Goal: Information Seeking & Learning: Learn about a topic

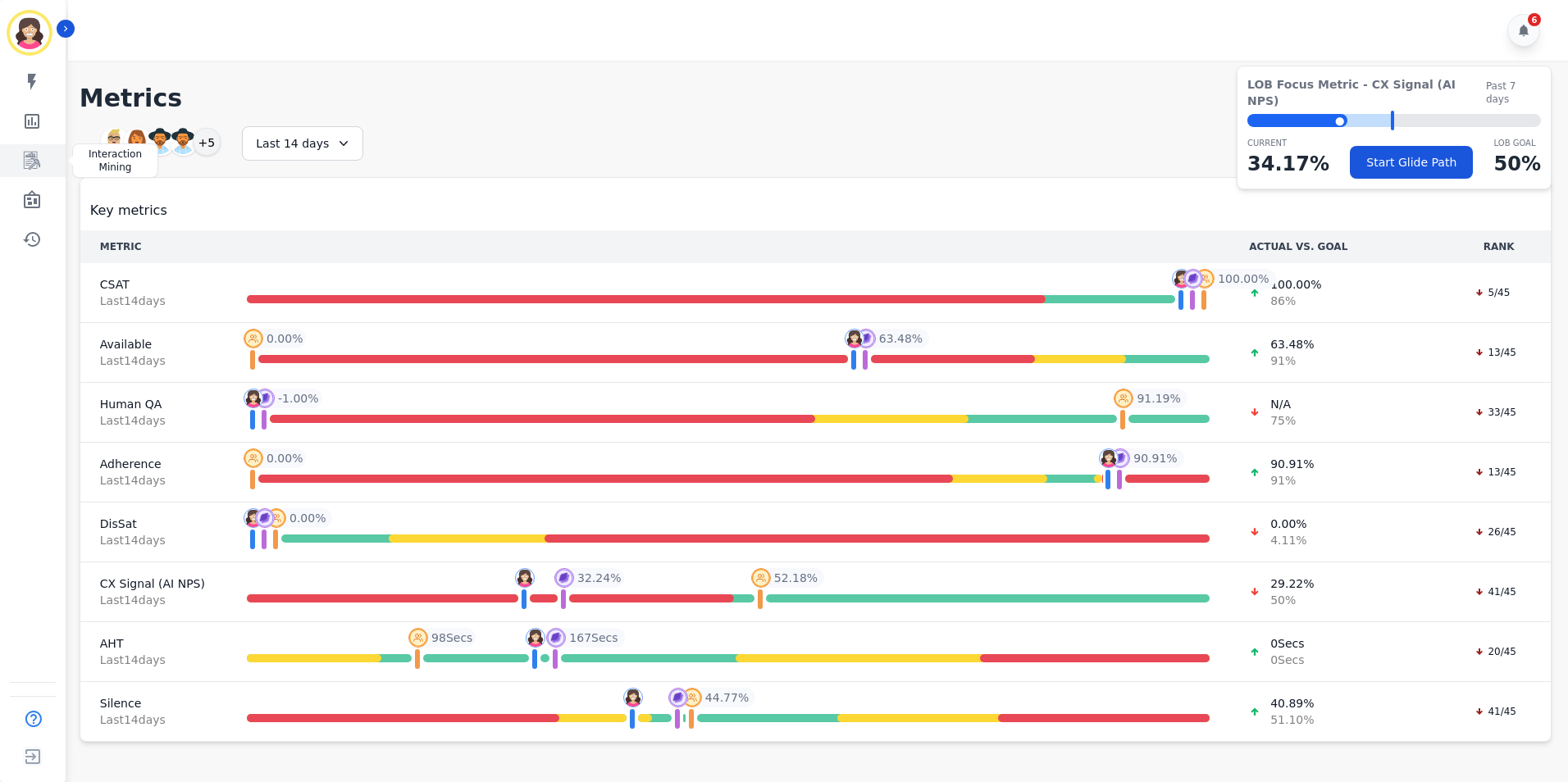
click at [29, 164] on icon "Sidebar" at bounding box center [32, 161] width 20 height 20
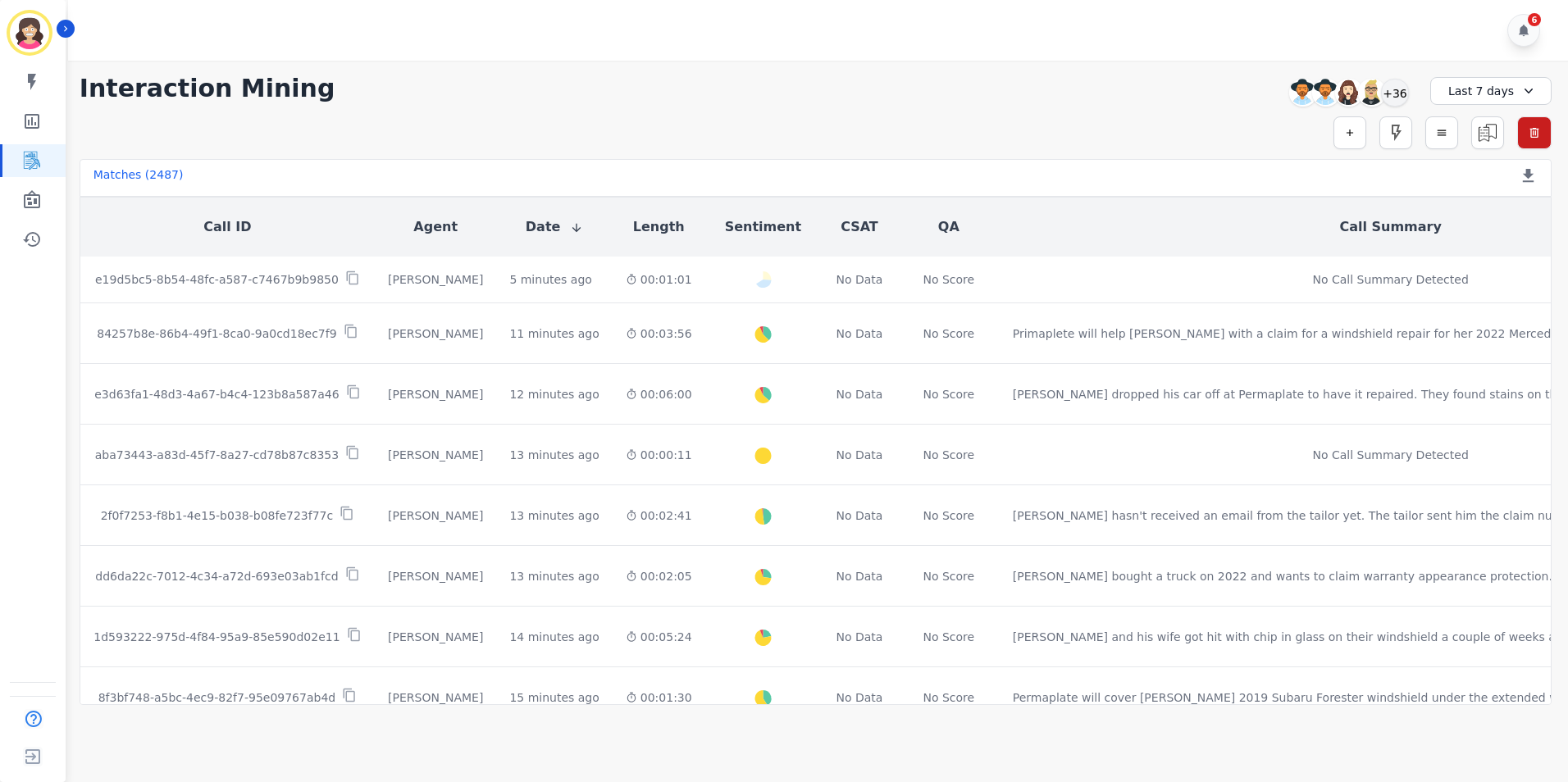
click at [1133, 100] on div "**********" at bounding box center [816, 89] width 1473 height 30
click at [1527, 86] on icon at bounding box center [1529, 92] width 17 height 17
click at [1493, 166] on li "[DATE]" at bounding box center [1502, 168] width 82 height 17
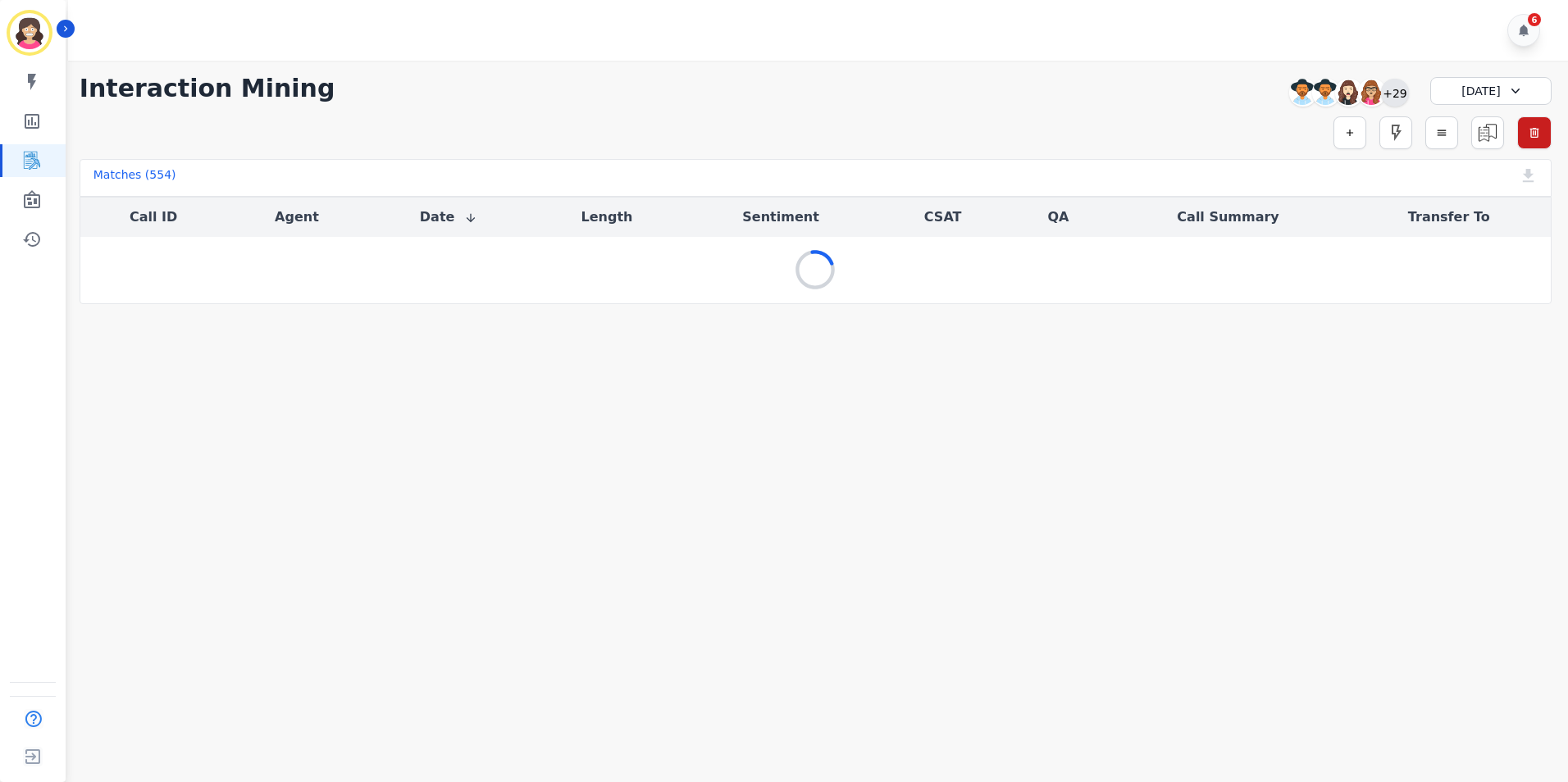
click at [1396, 92] on div "+29" at bounding box center [1395, 92] width 28 height 28
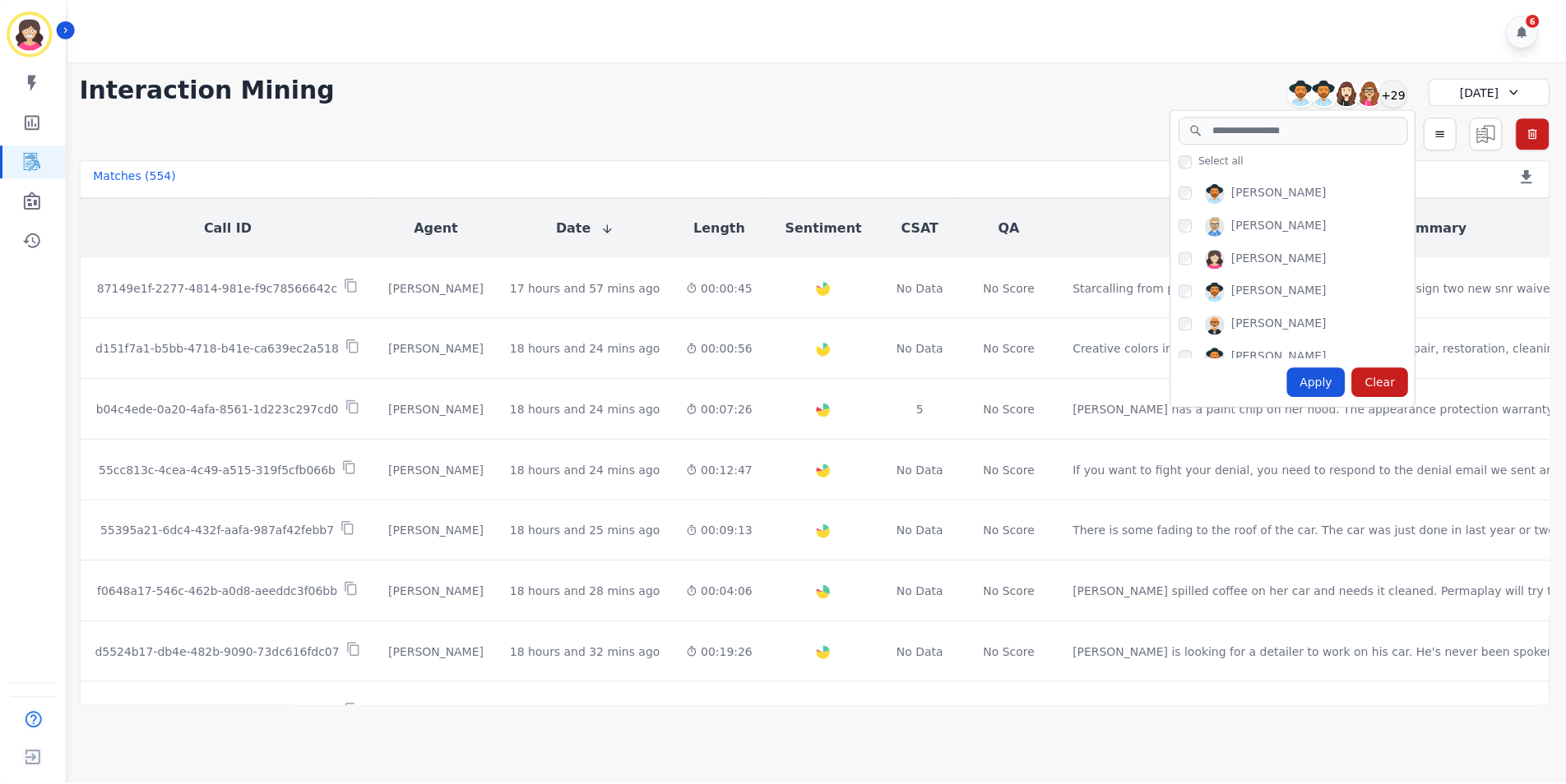
scroll to position [899, 0]
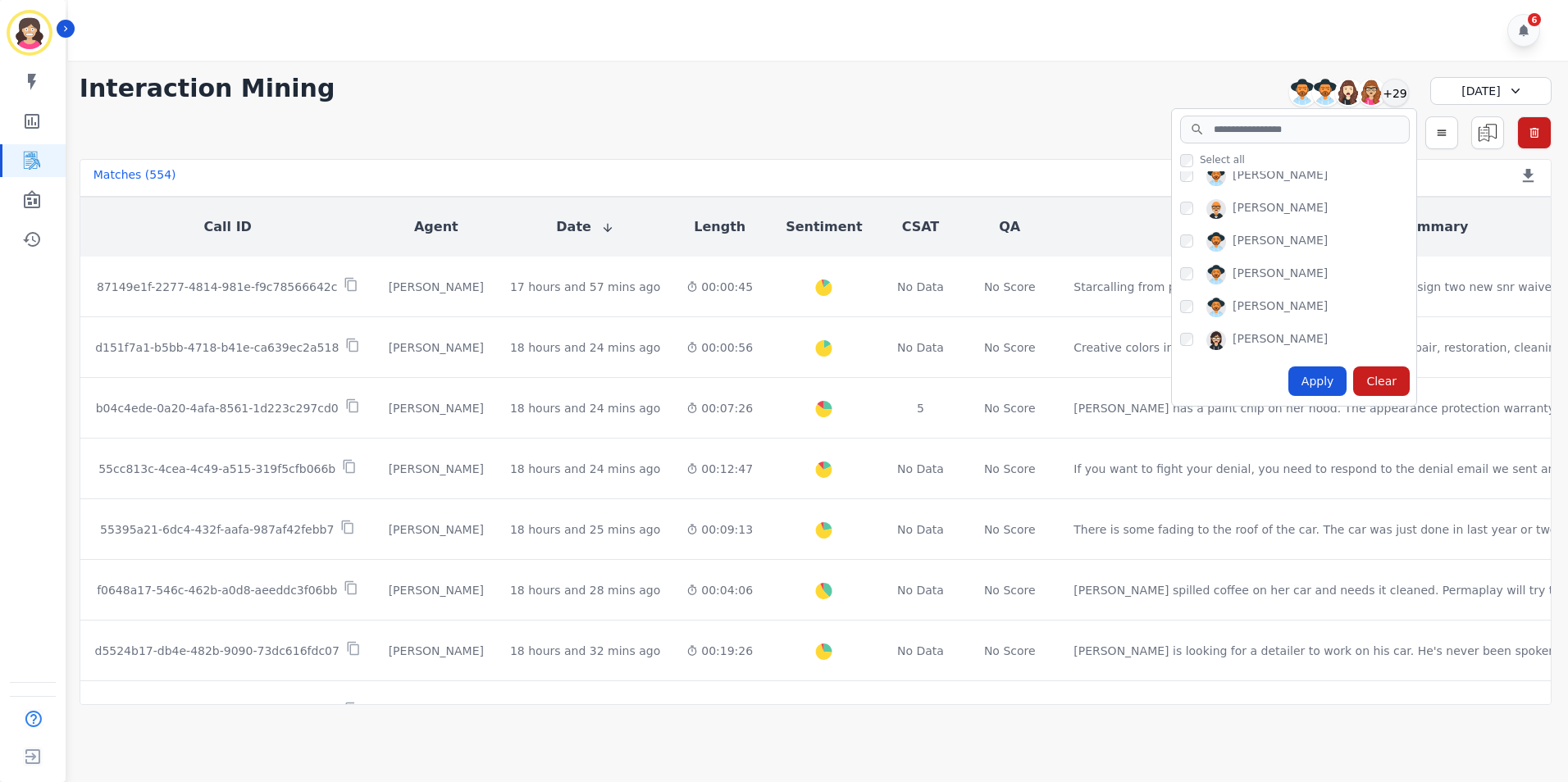
click at [1320, 378] on div "Apply" at bounding box center [1318, 381] width 59 height 30
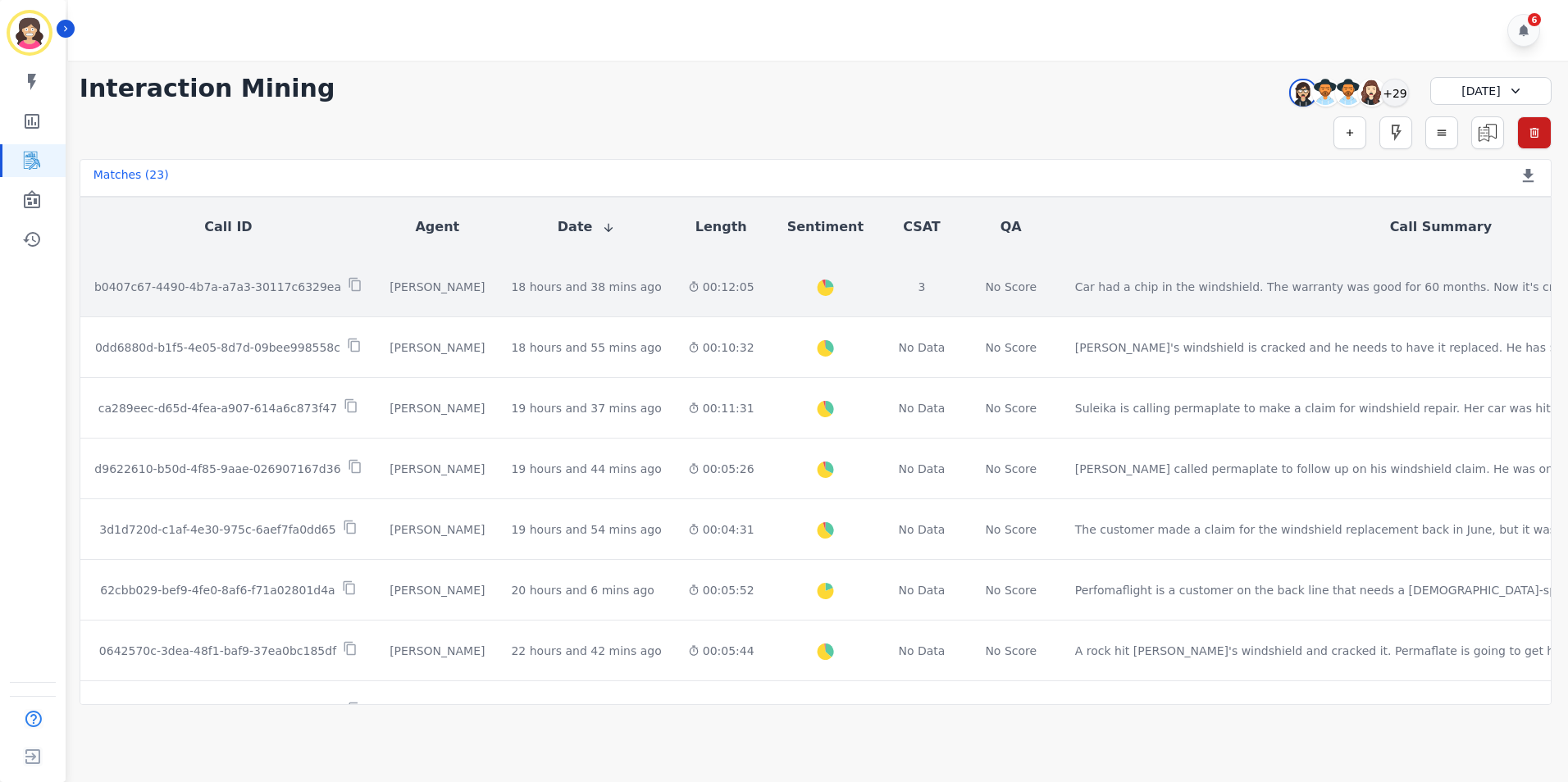
click at [250, 282] on p "b0407c67-4490-4b7a-a7a3-30117c6329ea" at bounding box center [218, 287] width 247 height 17
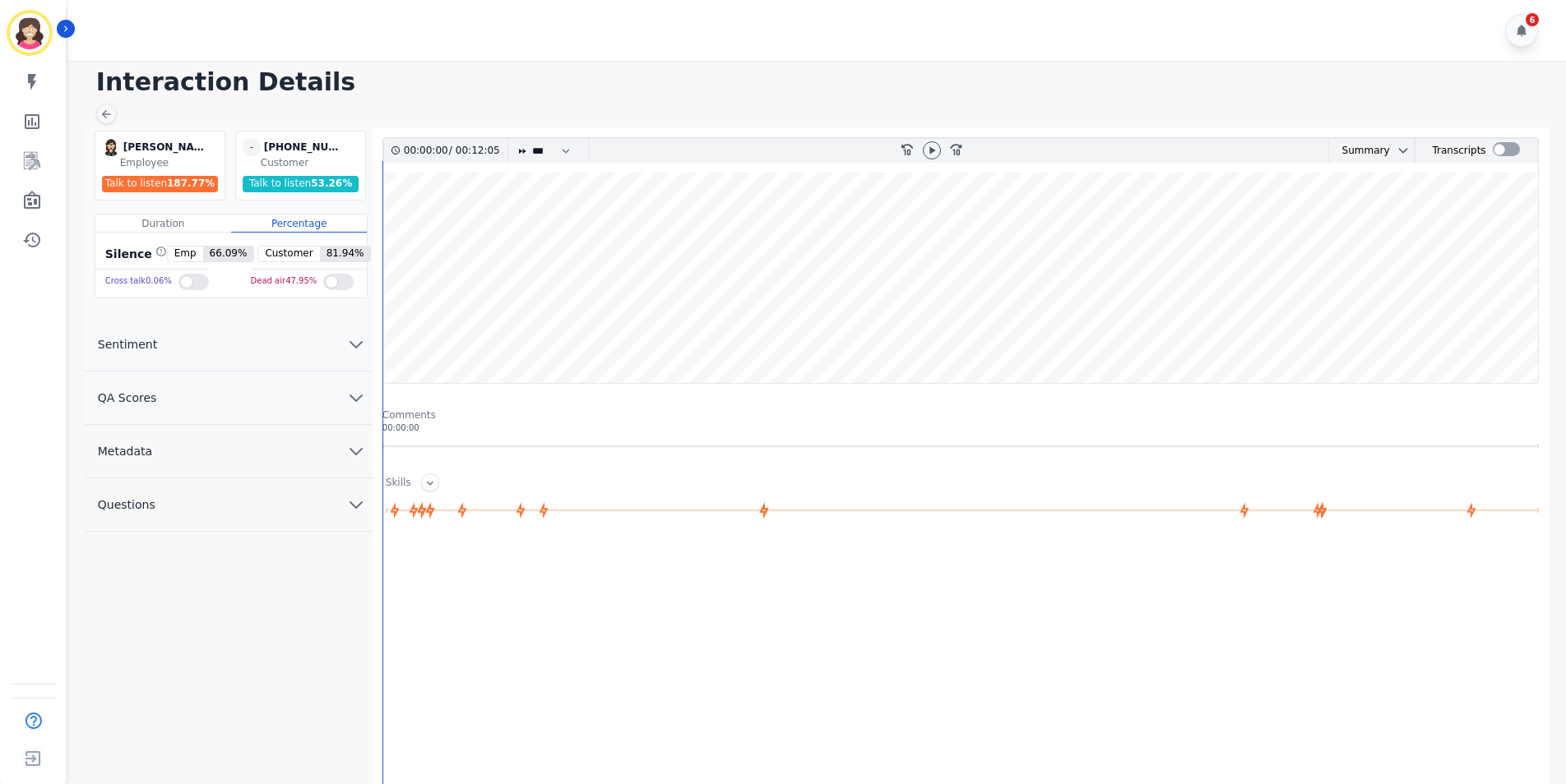
drag, startPoint x: 1442, startPoint y: 620, endPoint x: 1440, endPoint y: 606, distance: 14.1
click at [1440, 613] on div at bounding box center [963, 710] width 1162 height 329
click at [1511, 144] on div at bounding box center [1506, 149] width 27 height 14
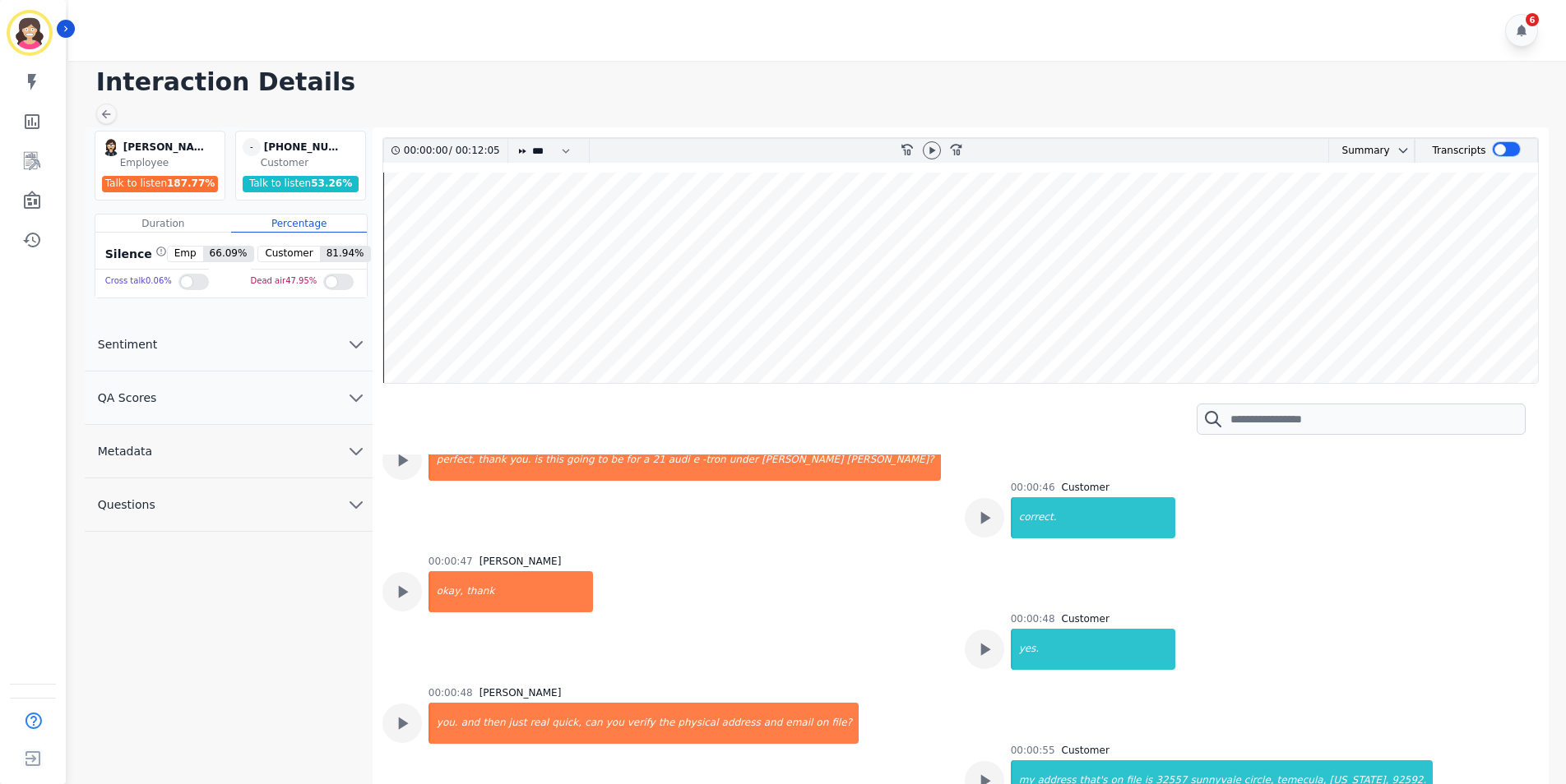
scroll to position [575, 0]
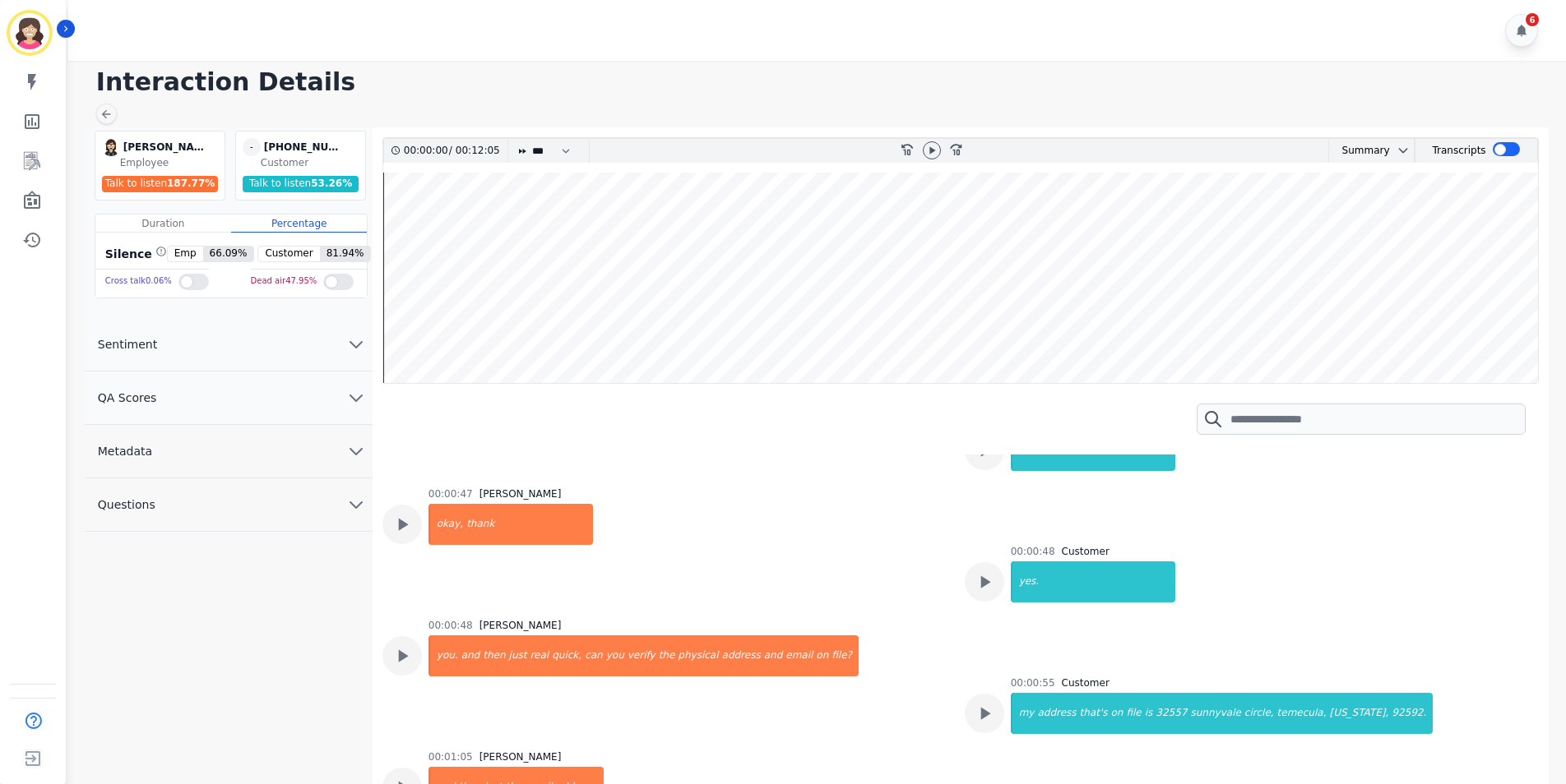
click at [1555, 596] on div "Interaction Details [PERSON_NAME] [PERSON_NAME] Employee Talk to listen 187.77 …" at bounding box center [815, 429] width 1503 height 736
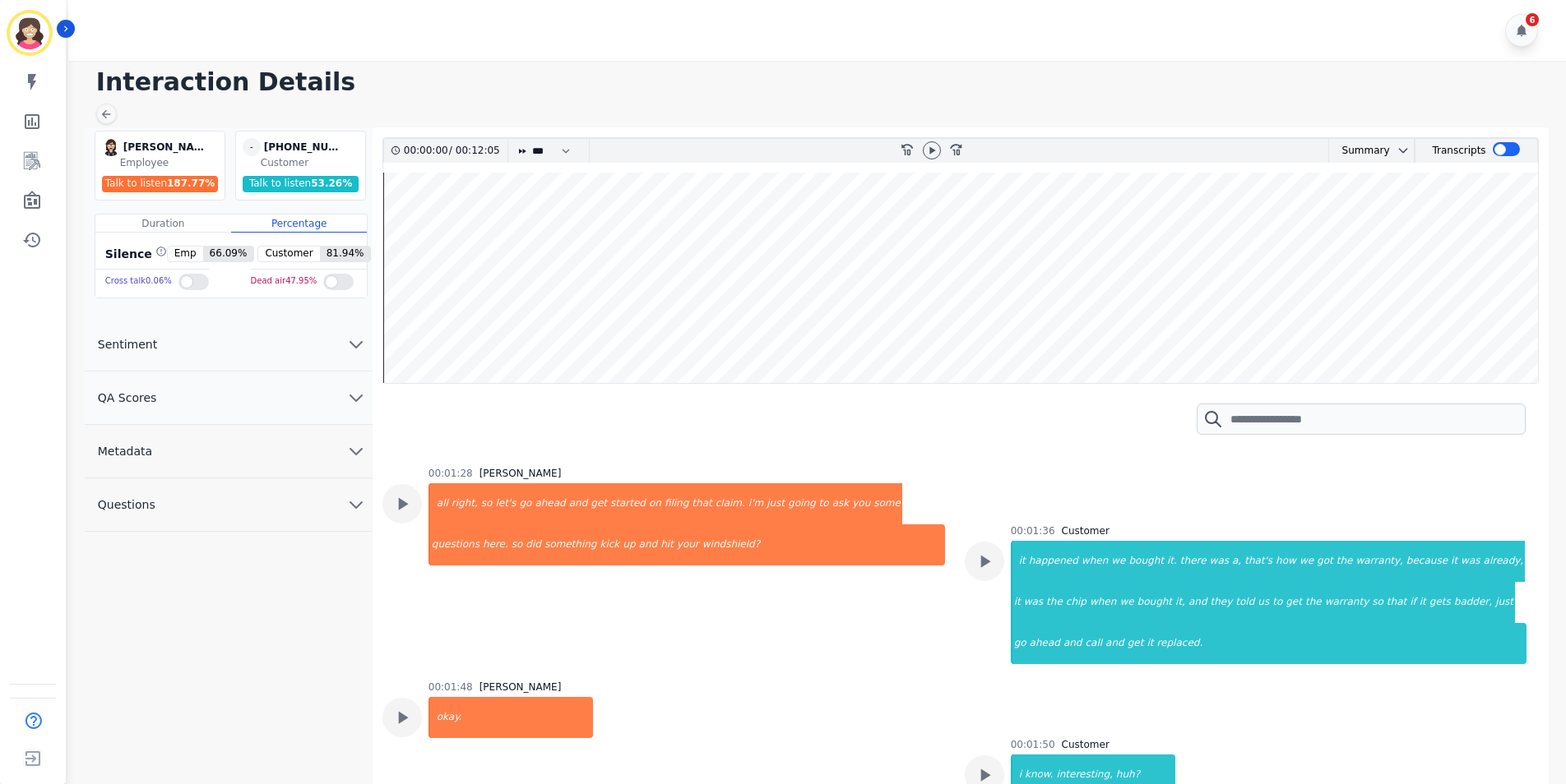
scroll to position [1151, 0]
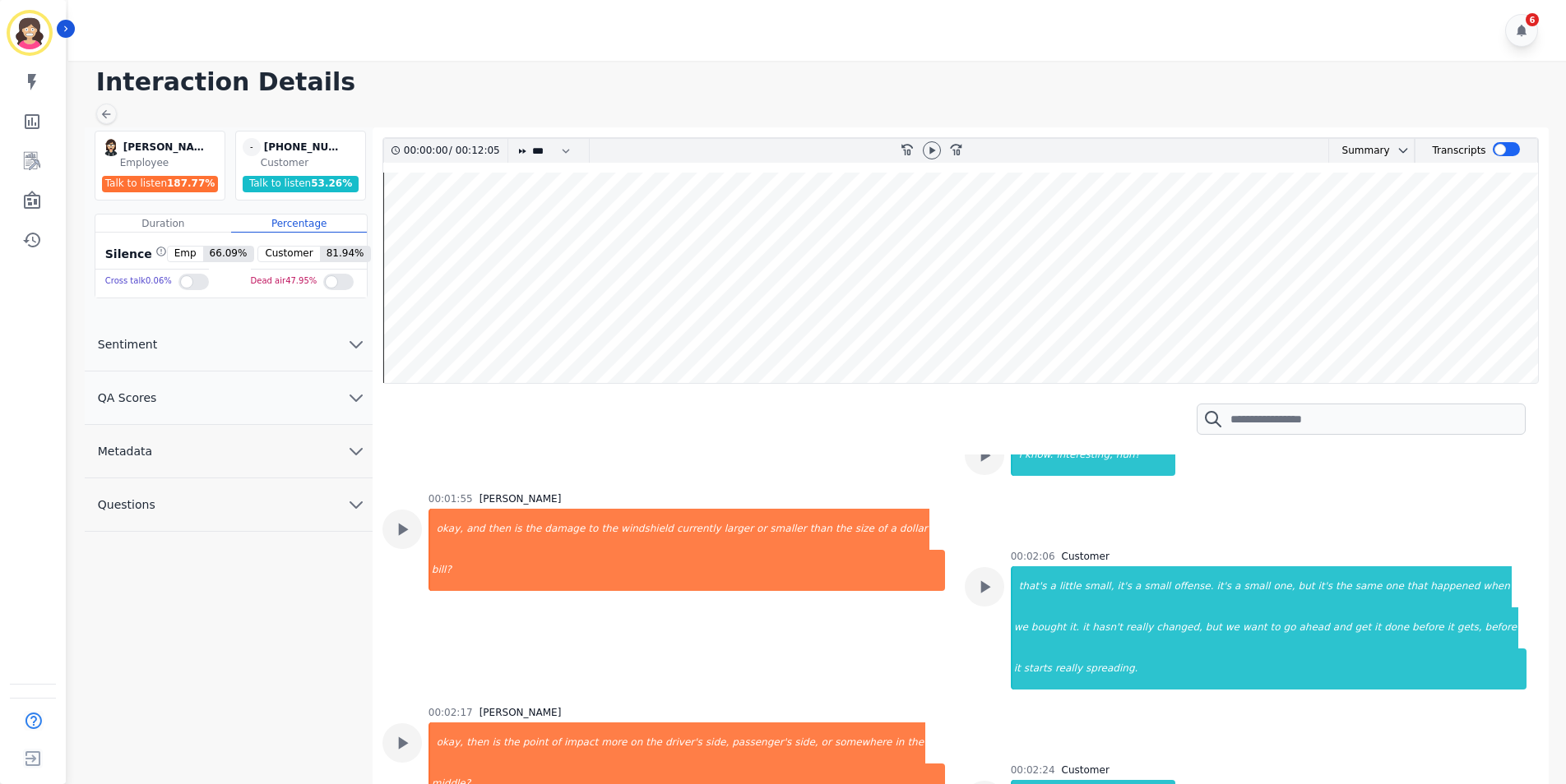
scroll to position [1480, 0]
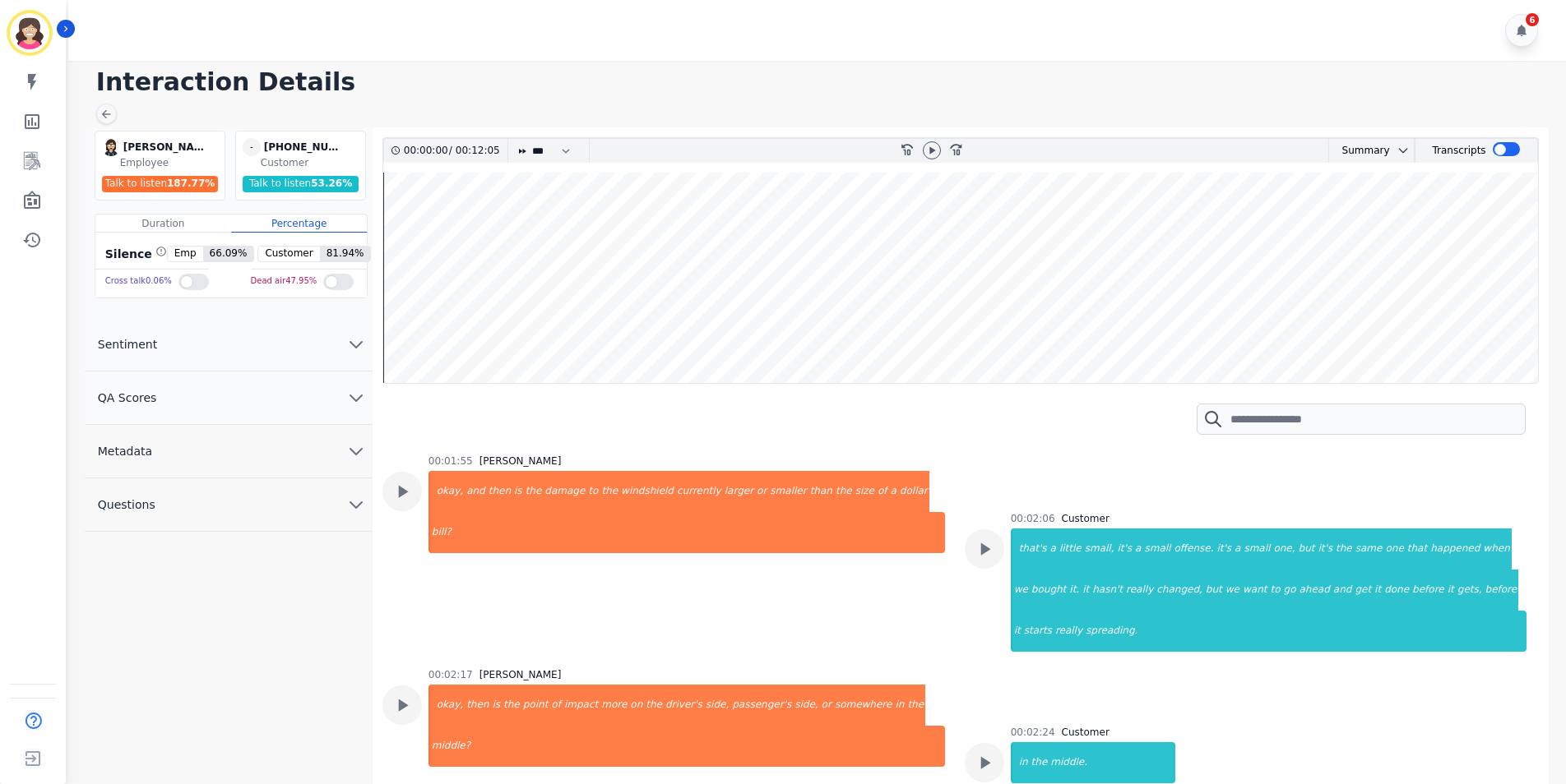
click at [770, 548] on div "00:01:55 [PERSON_NAME] okay, and then is the damage to the windshield currently…" at bounding box center [686, 551] width 516 height 194
click at [1515, 726] on div "00:02:24 Customer in the middle." at bounding box center [1246, 761] width 562 height 70
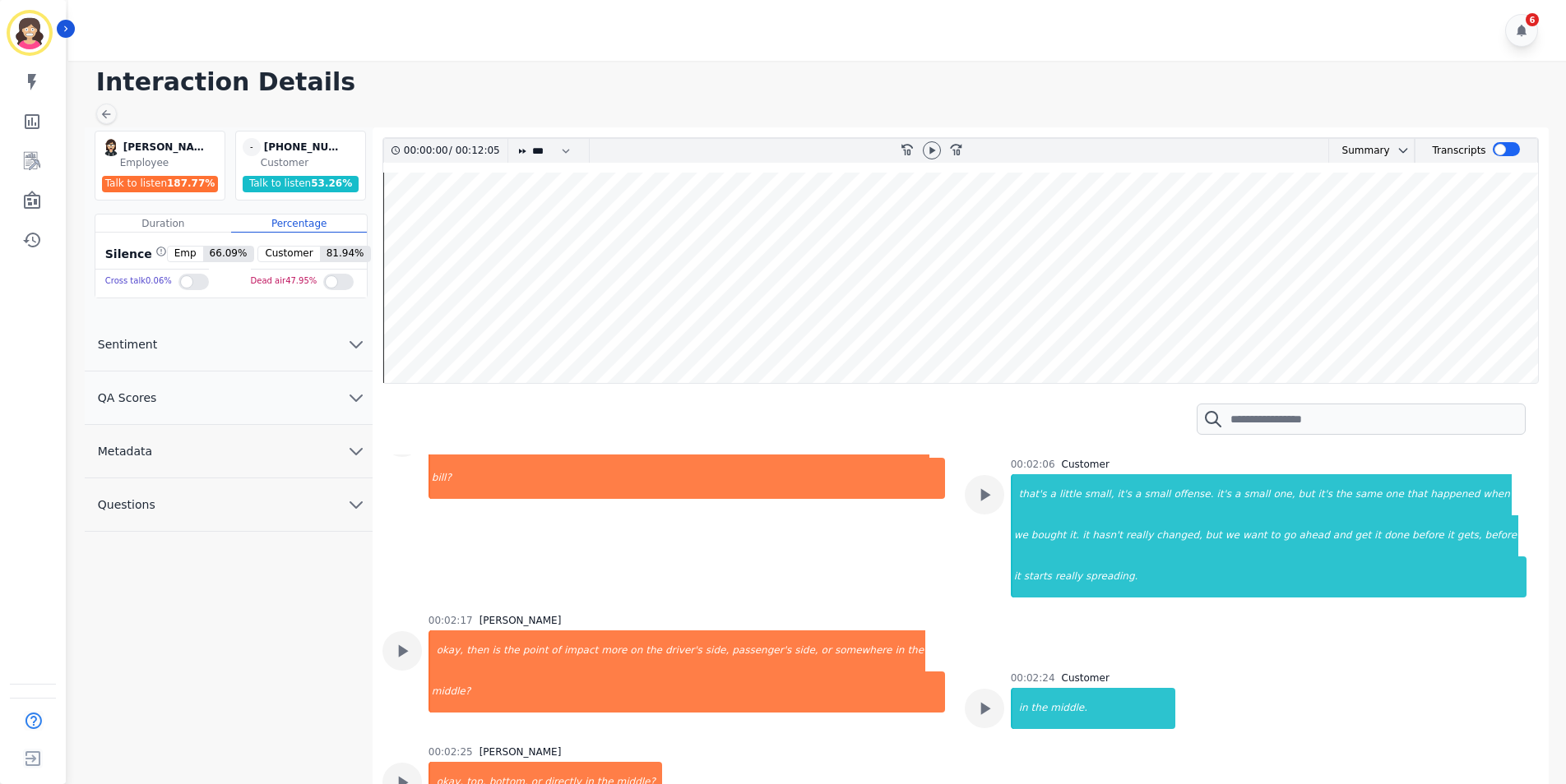
scroll to position [1726, 0]
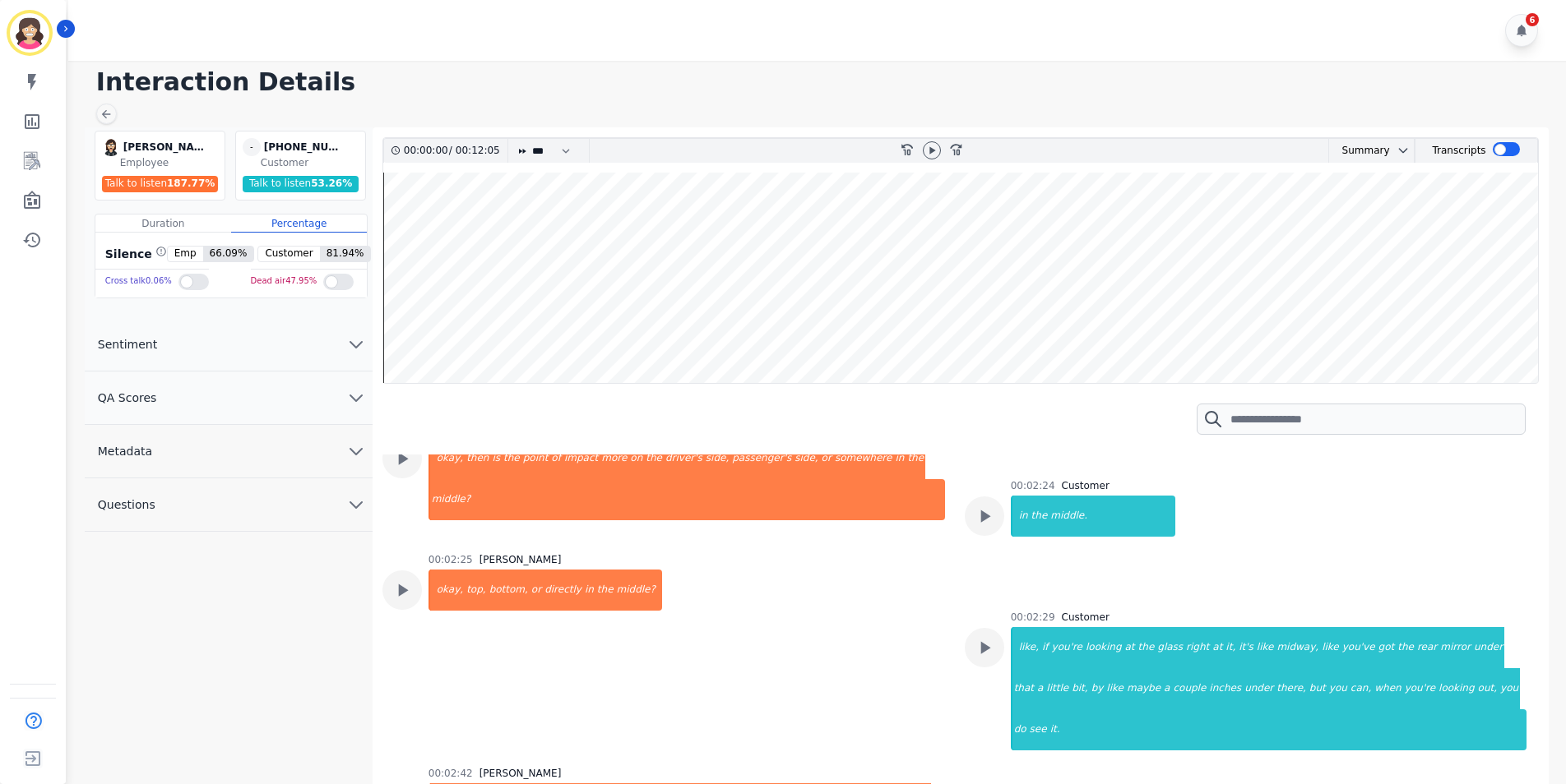
click at [906, 579] on div "00:02:25 [PERSON_NAME] okay, top, bottom, or directly in the middle?" at bounding box center [664, 650] width 562 height 194
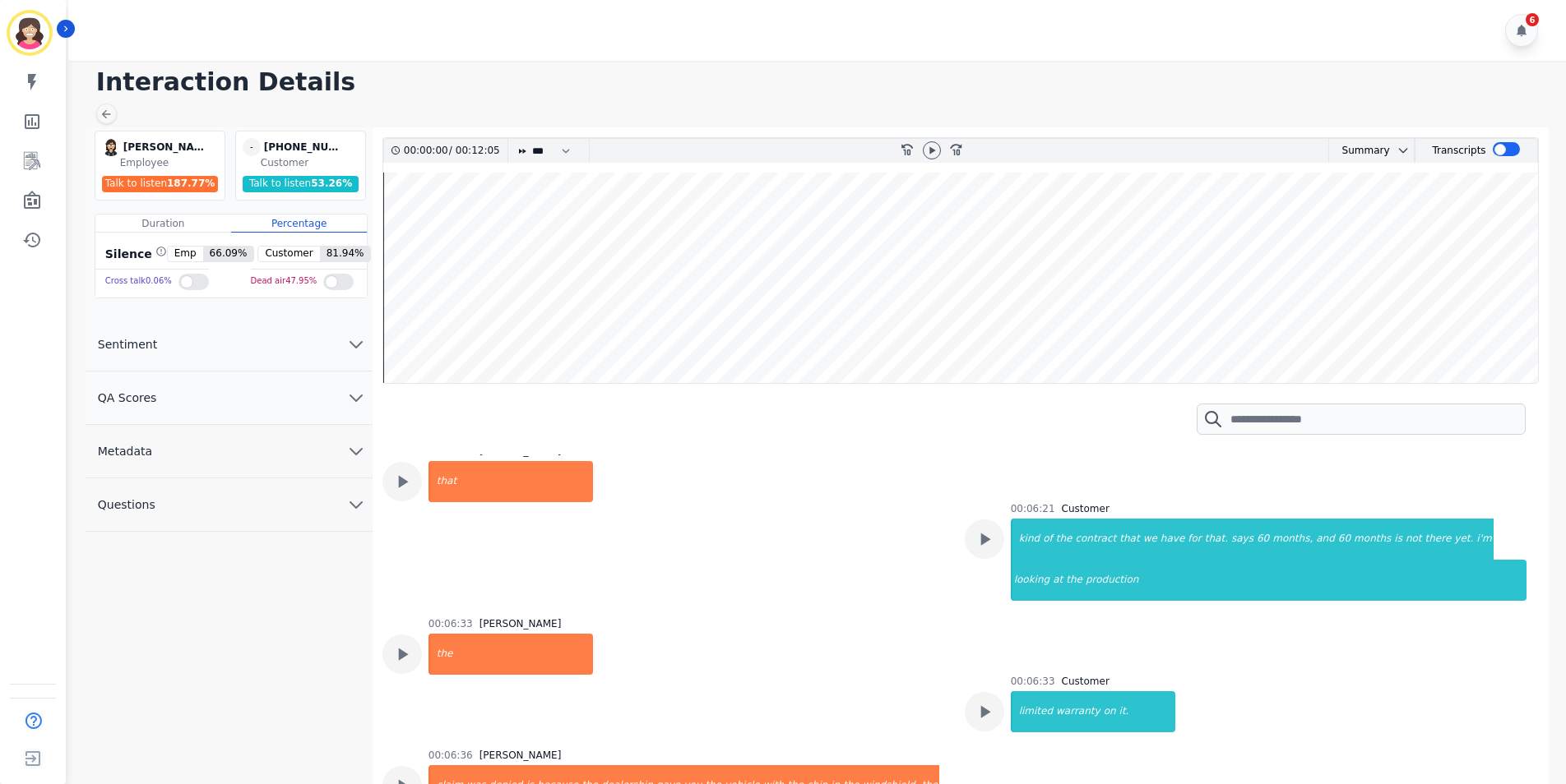
scroll to position [2960, 0]
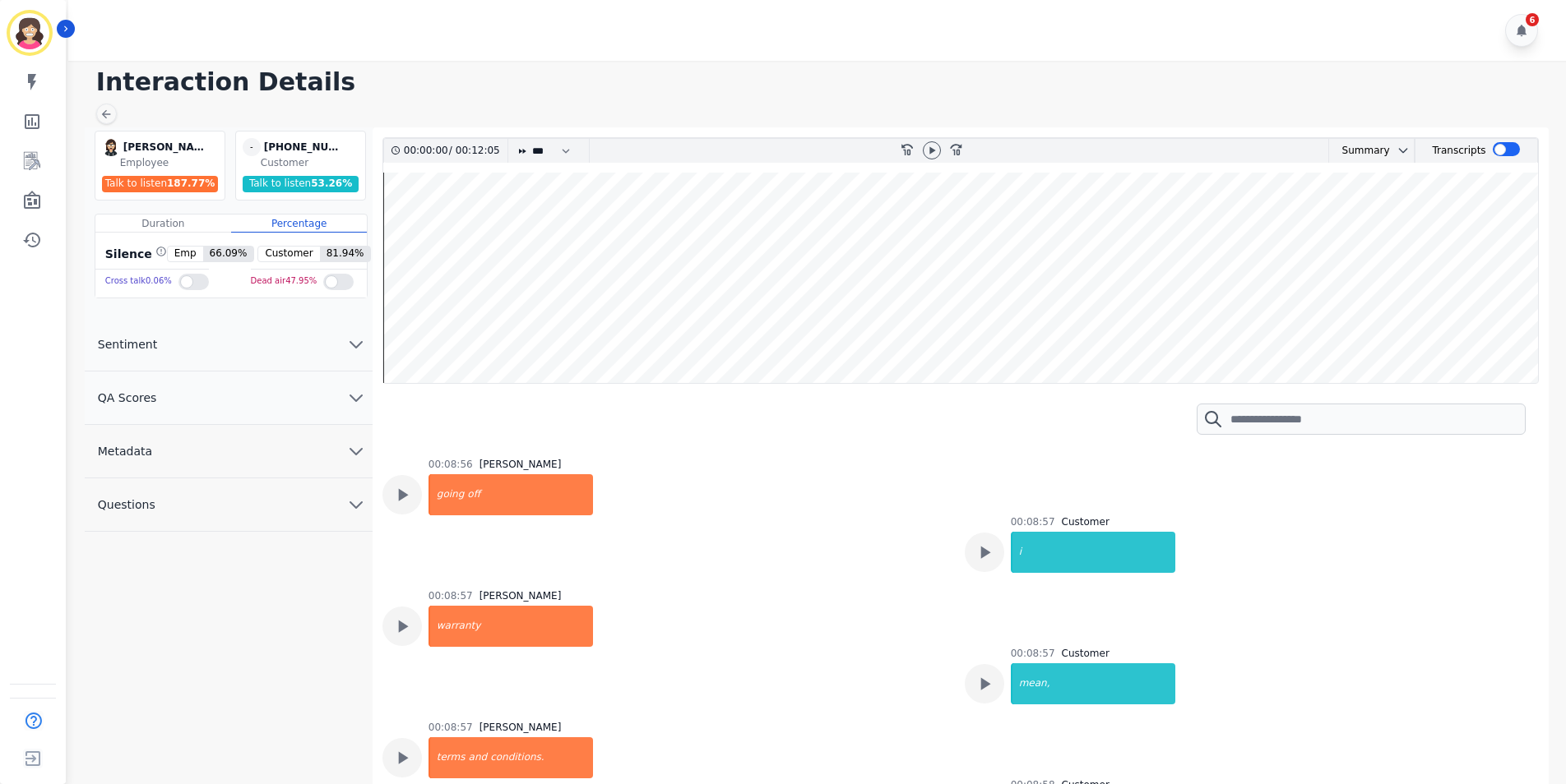
scroll to position [5426, 0]
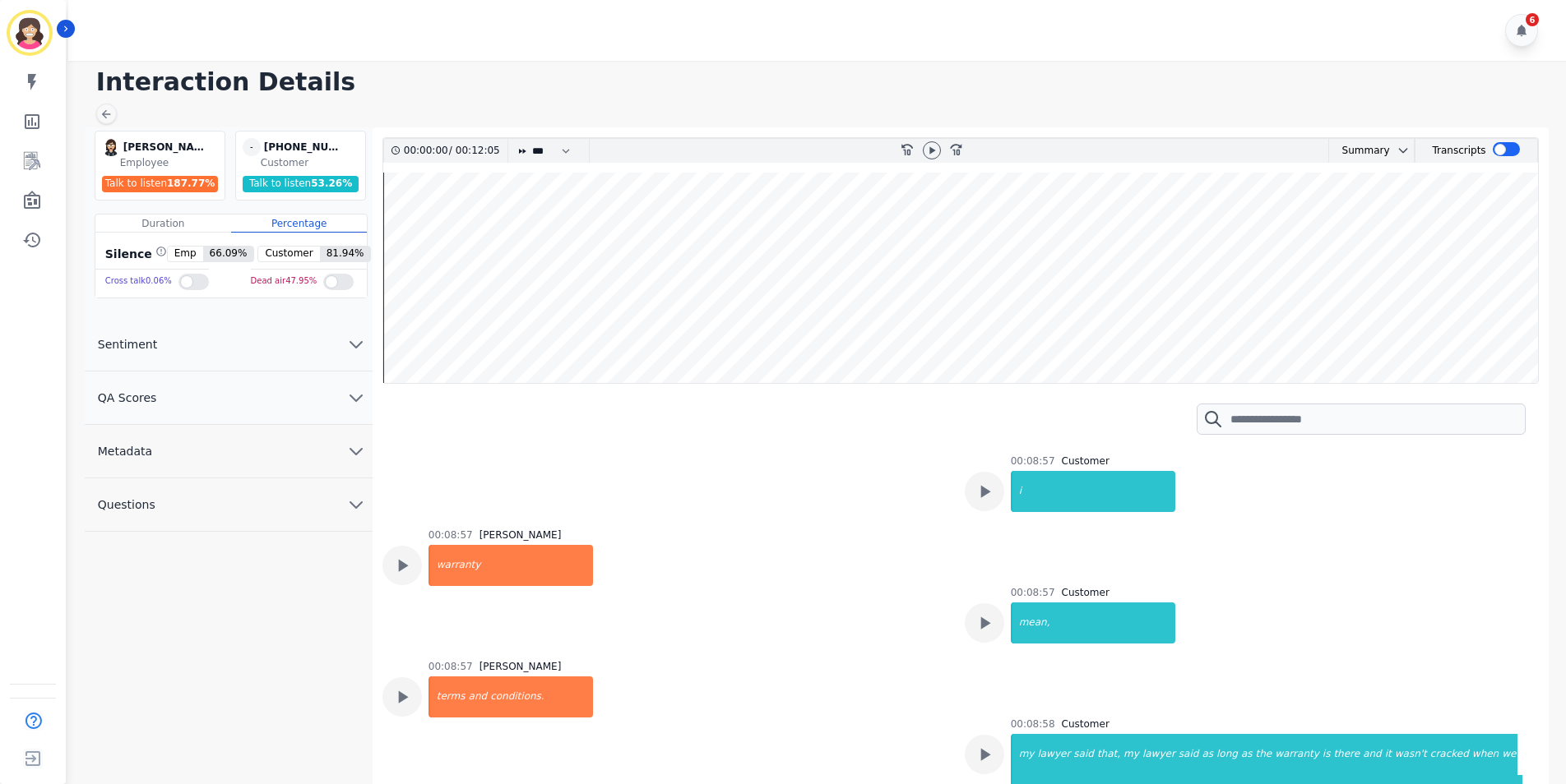
click at [830, 660] on div "00:08:57 [PERSON_NAME] terms and conditions." at bounding box center [664, 777] width 562 height 235
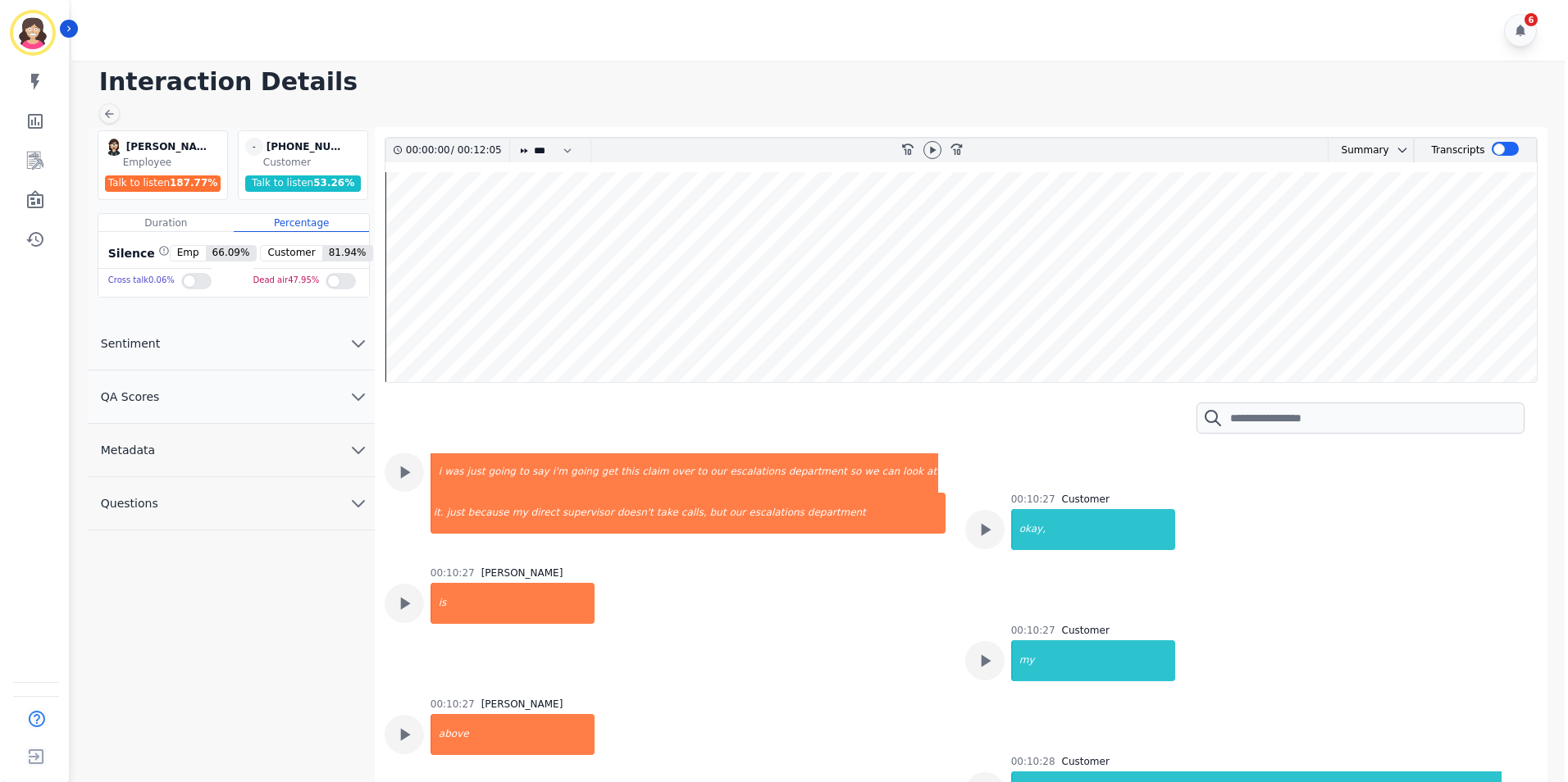
scroll to position [6971, 0]
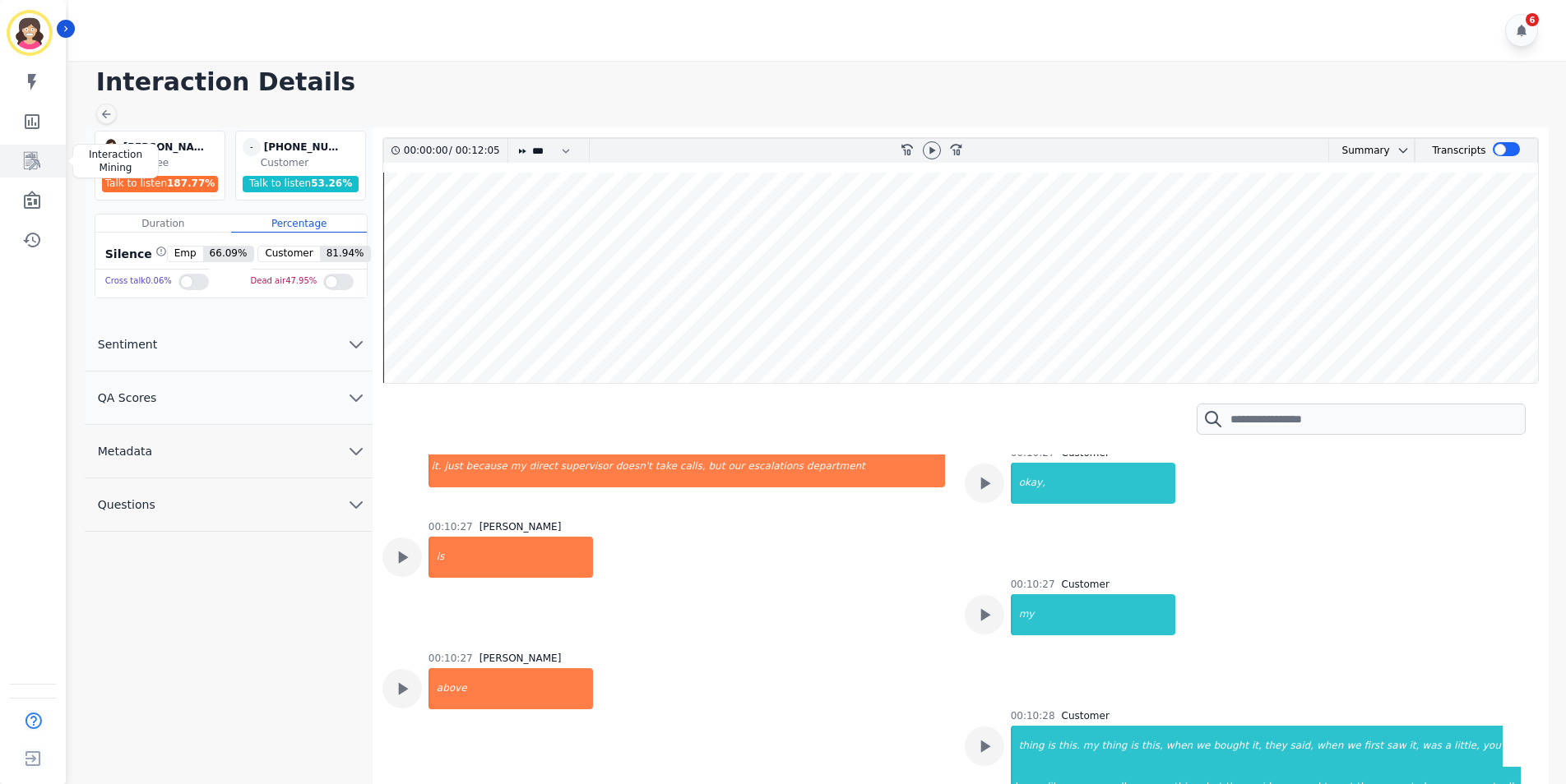
click at [37, 160] on icon "Sidebar" at bounding box center [32, 160] width 17 height 18
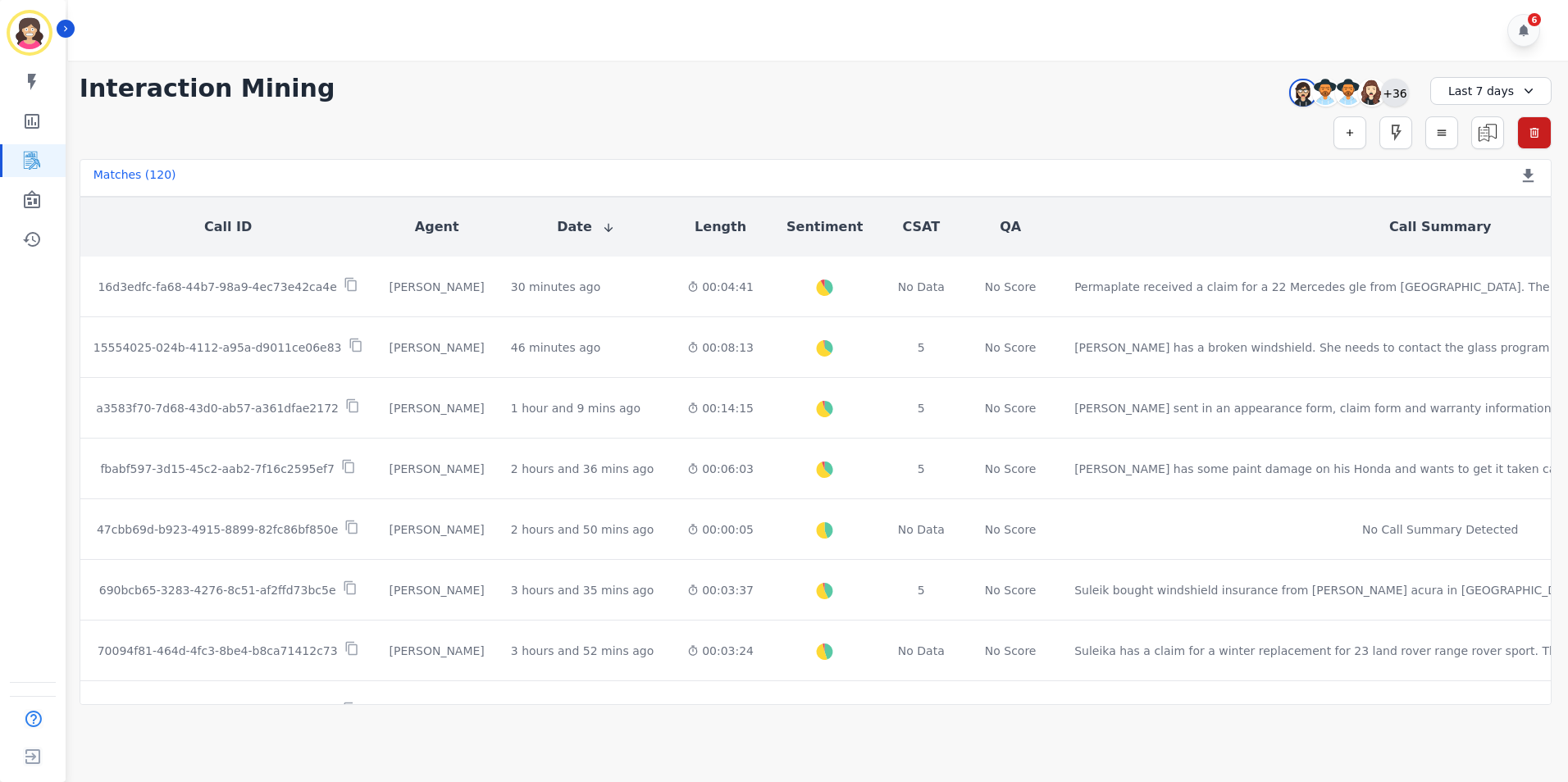
click at [1391, 97] on div "+36" at bounding box center [1395, 92] width 28 height 28
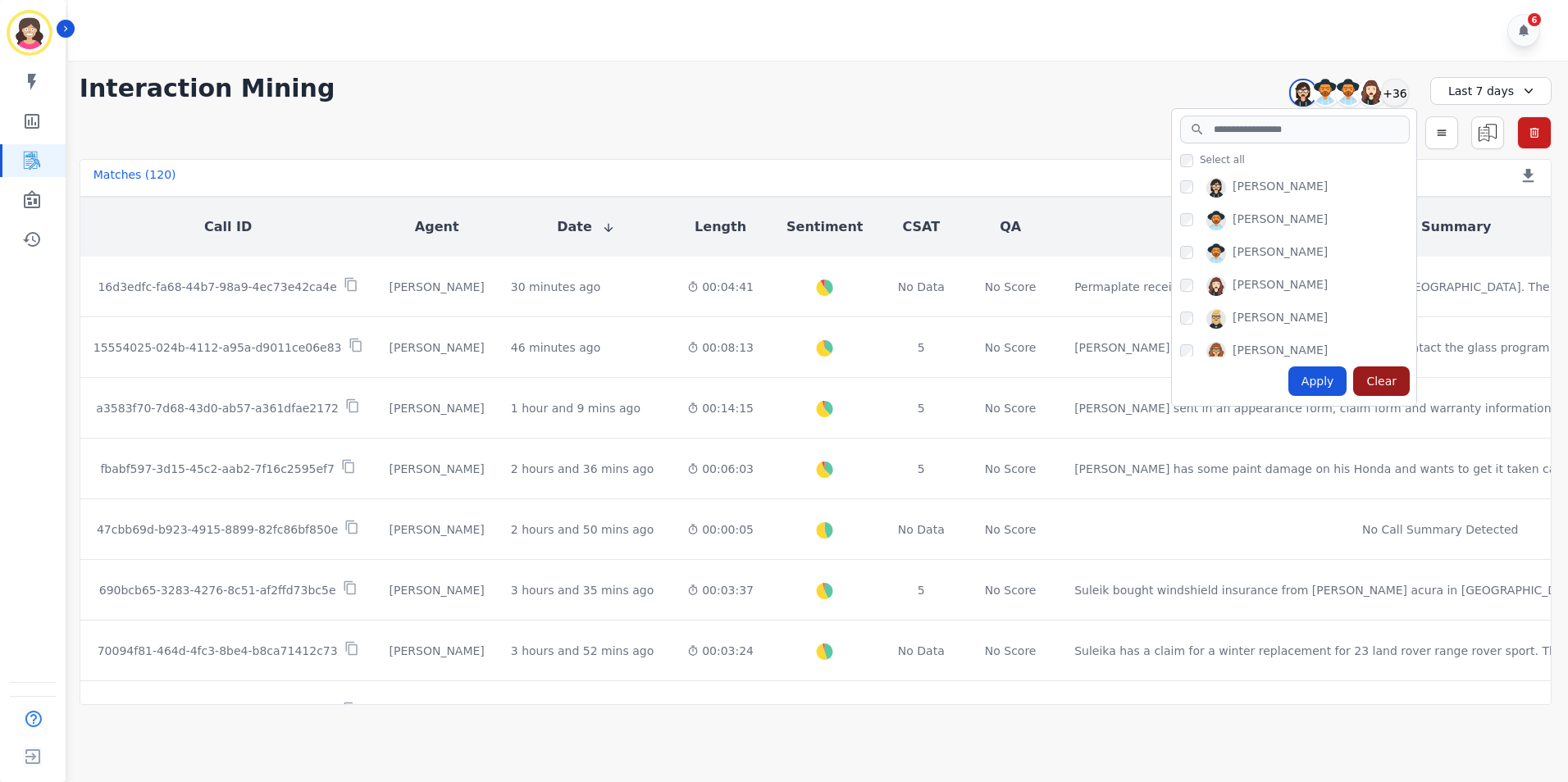
click at [1381, 379] on div "Clear" at bounding box center [1381, 381] width 57 height 30
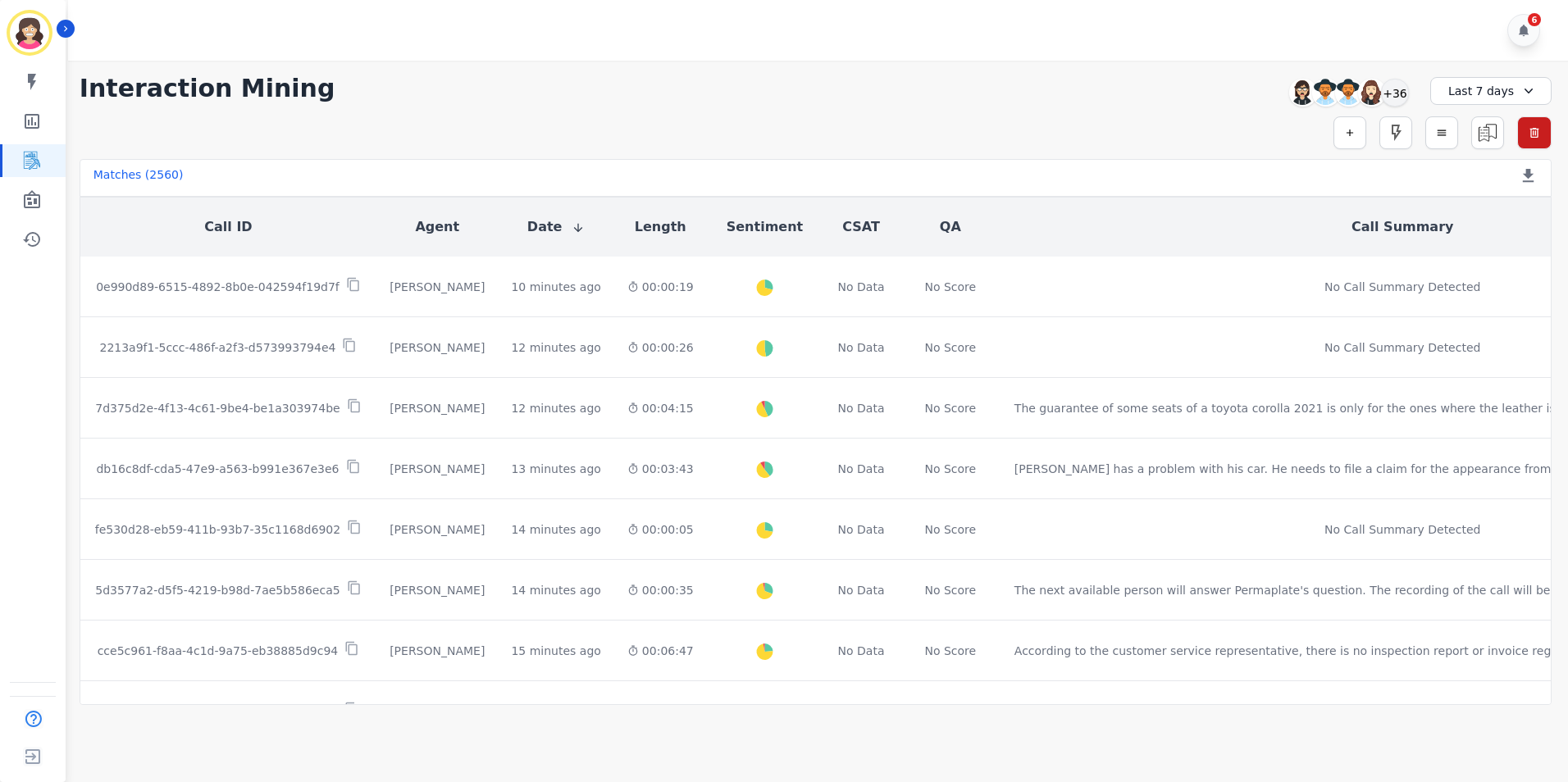
click at [1521, 87] on icon at bounding box center [1529, 92] width 17 height 17
click at [1489, 131] on li "Custom" at bounding box center [1502, 129] width 82 height 17
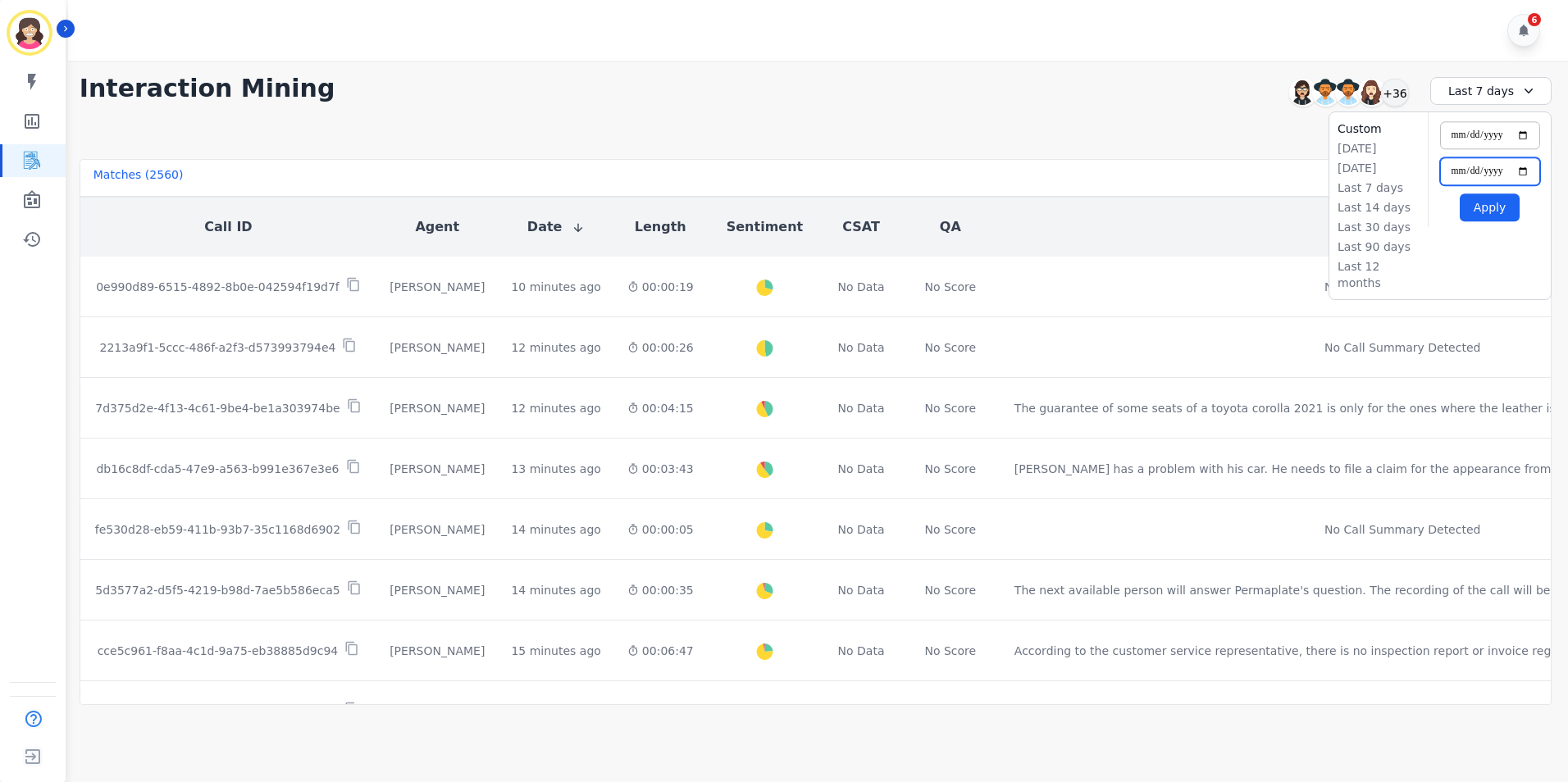
click at [1525, 171] on input "**********" at bounding box center [1490, 172] width 100 height 28
type input "**********"
click at [1521, 131] on input "**********" at bounding box center [1490, 135] width 100 height 28
type input "**********"
click at [1490, 206] on button "Apply" at bounding box center [1490, 207] width 60 height 28
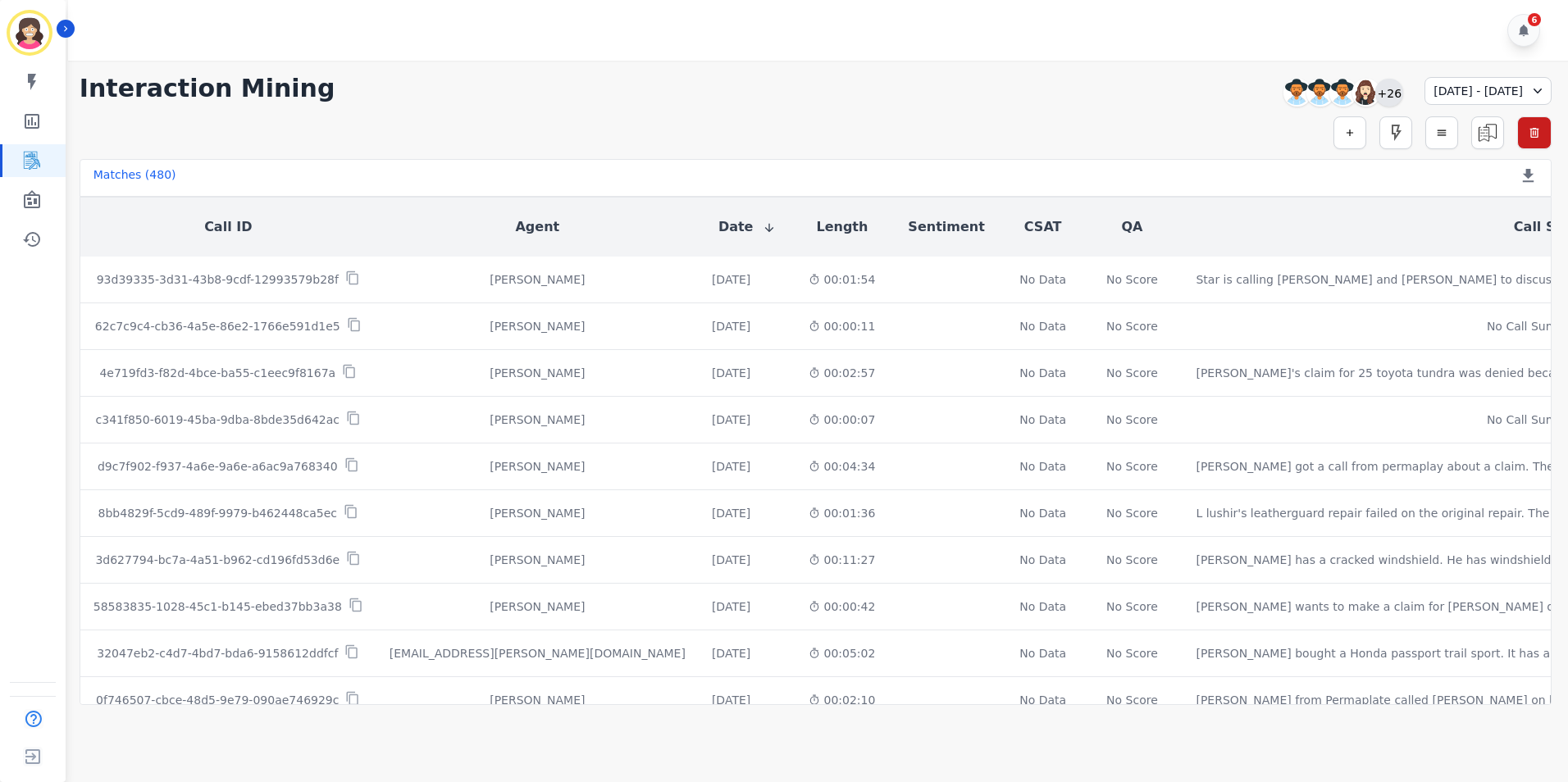
click at [1376, 97] on div "+26" at bounding box center [1390, 92] width 28 height 28
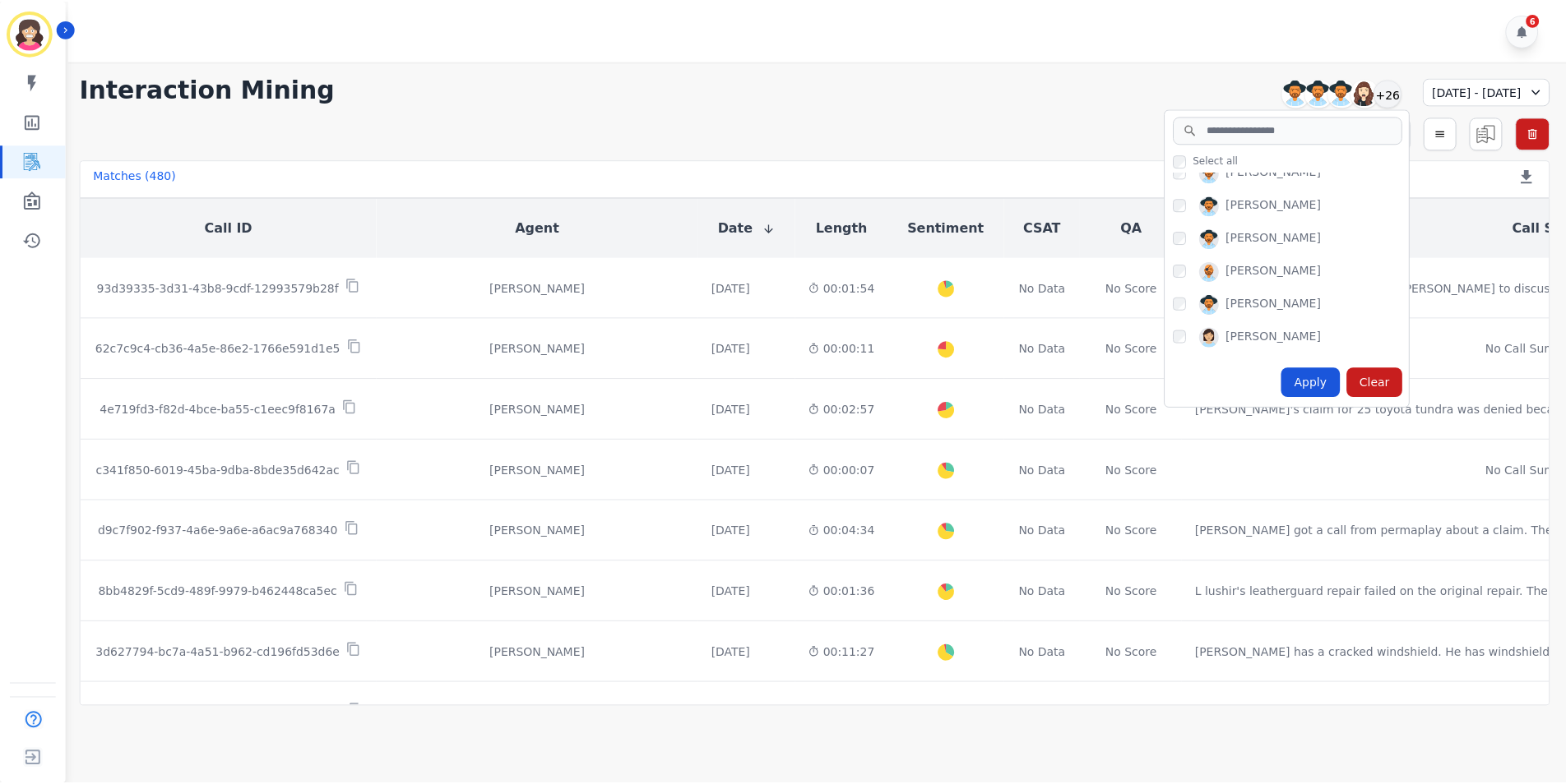
scroll to position [411, 0]
click at [1287, 379] on div "Apply" at bounding box center [1316, 382] width 59 height 30
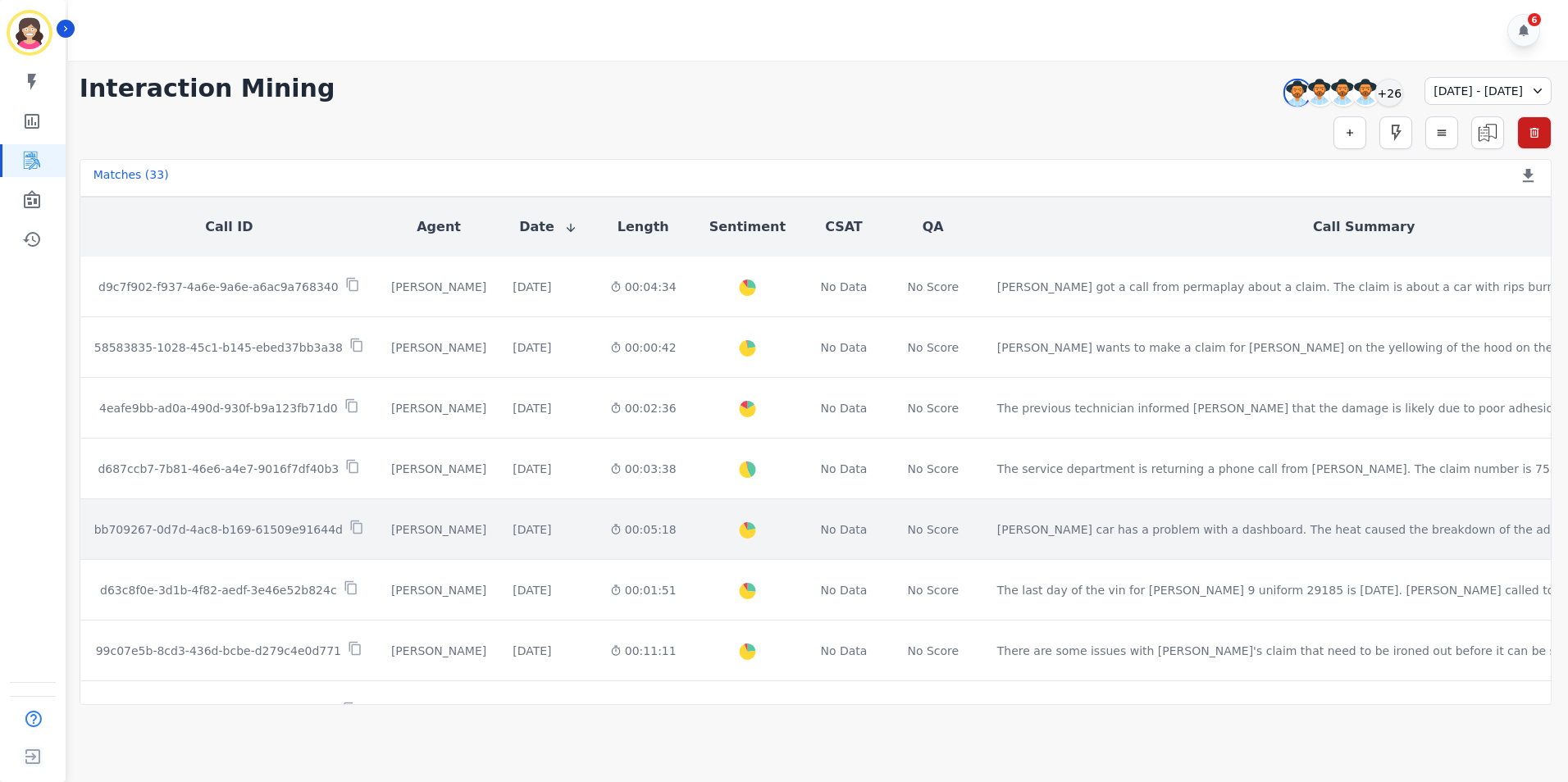
click at [237, 527] on p "bb709267-0d7d-4ac8-b169-61509e91644d" at bounding box center [219, 530] width 249 height 17
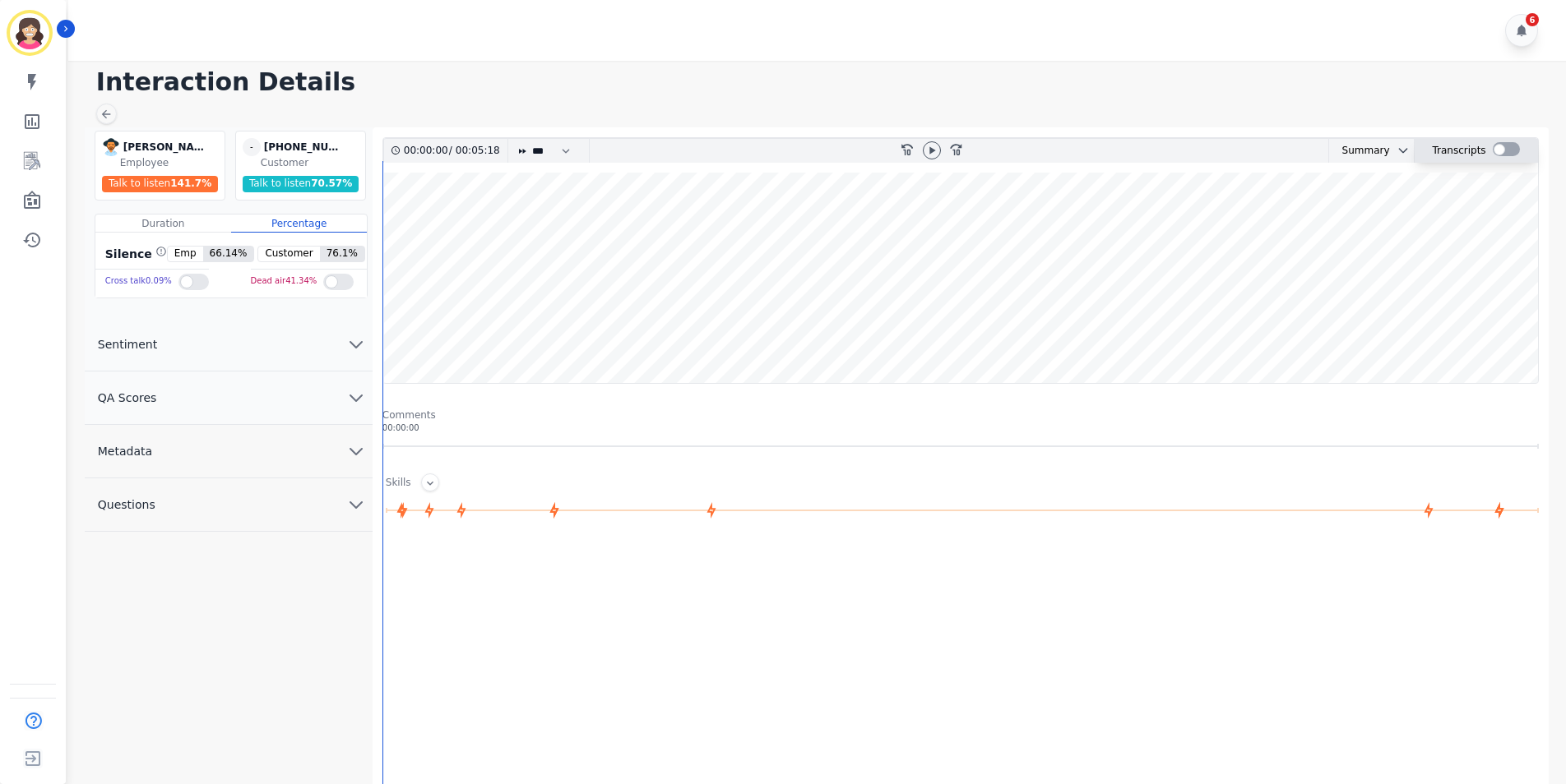
click at [1508, 144] on div at bounding box center [1506, 149] width 27 height 14
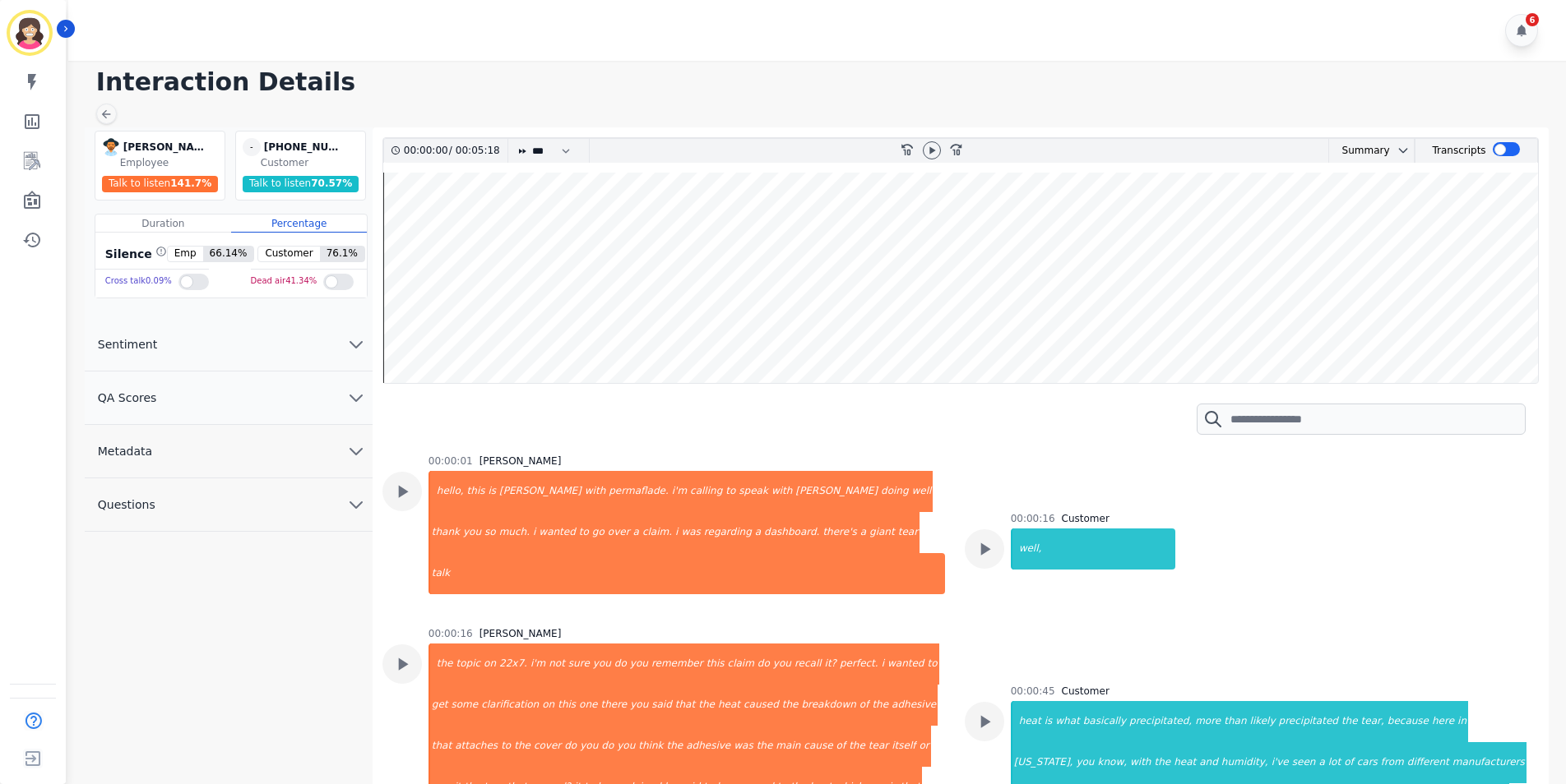
click at [1313, 529] on div "00:00:16 Customer well," at bounding box center [1246, 568] width 562 height 111
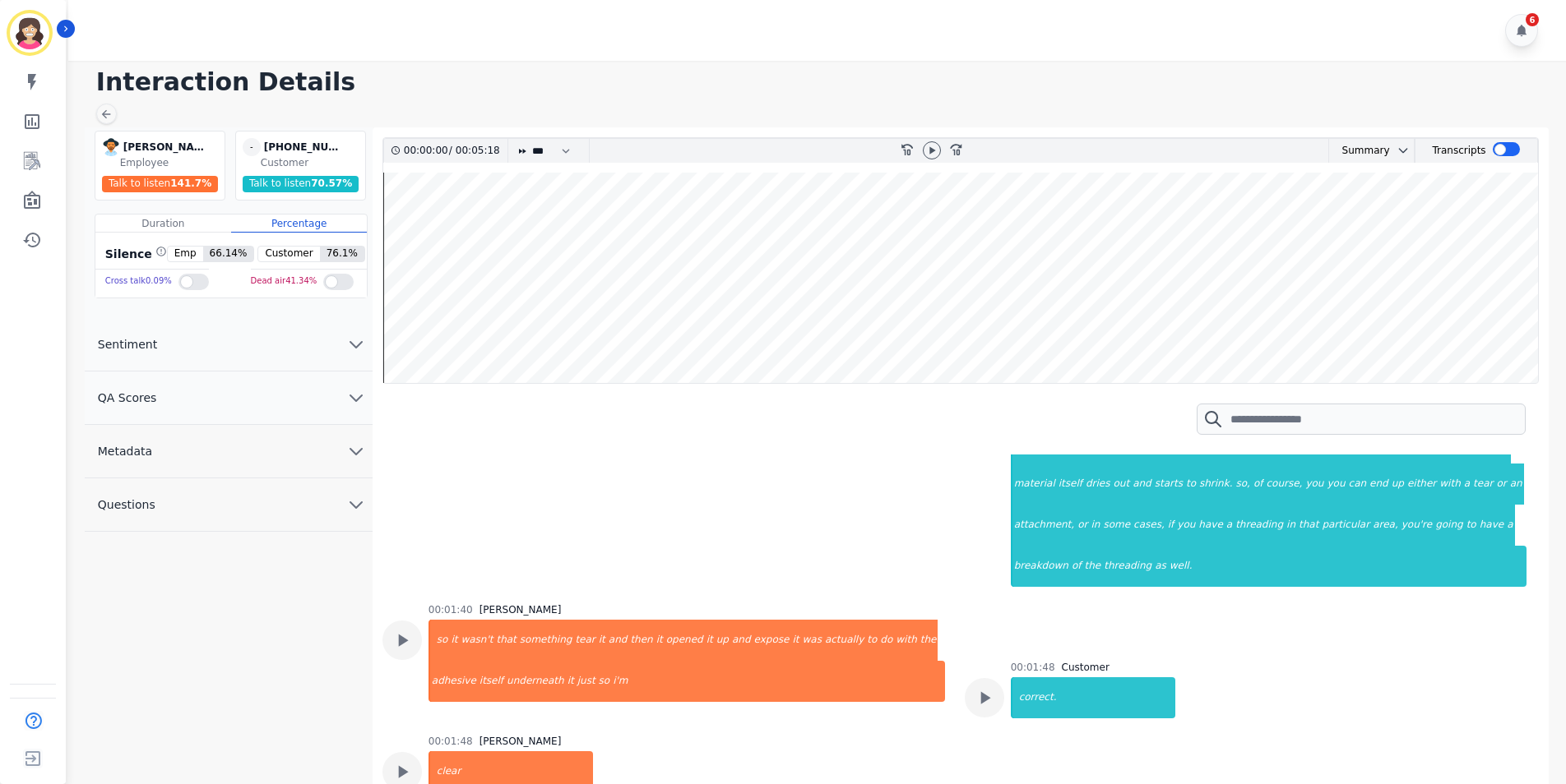
scroll to position [411, 0]
